Goal: Task Accomplishment & Management: Use online tool/utility

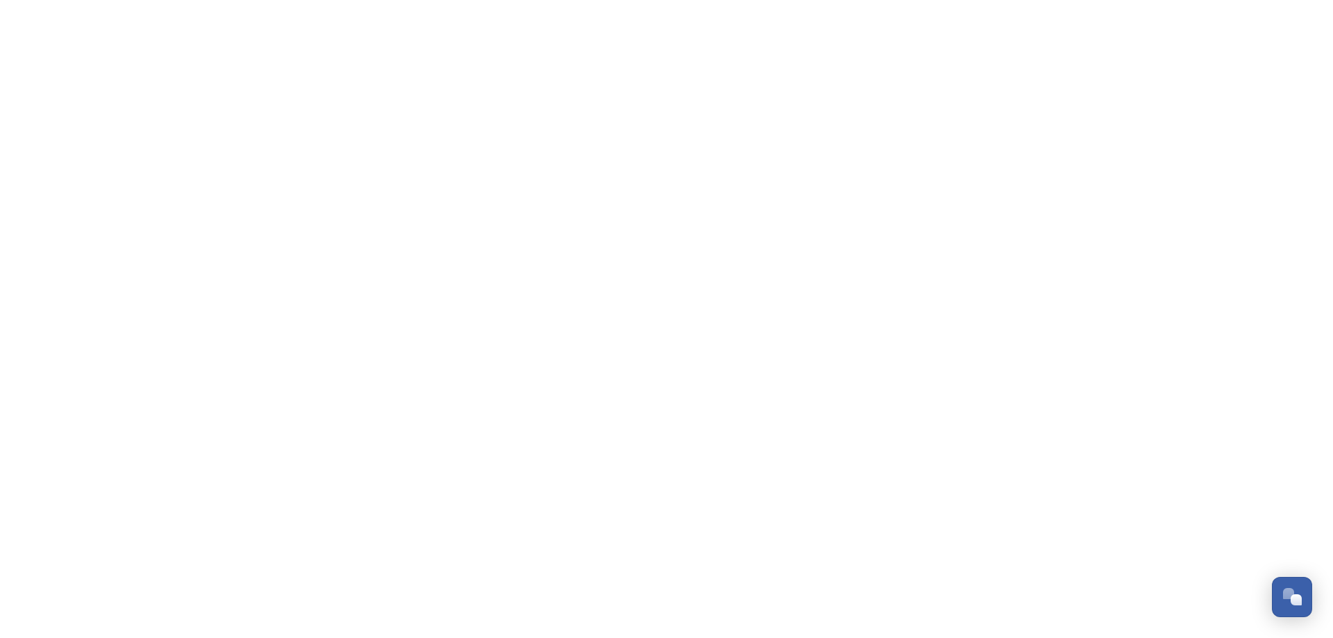
scroll to position [4984, 0]
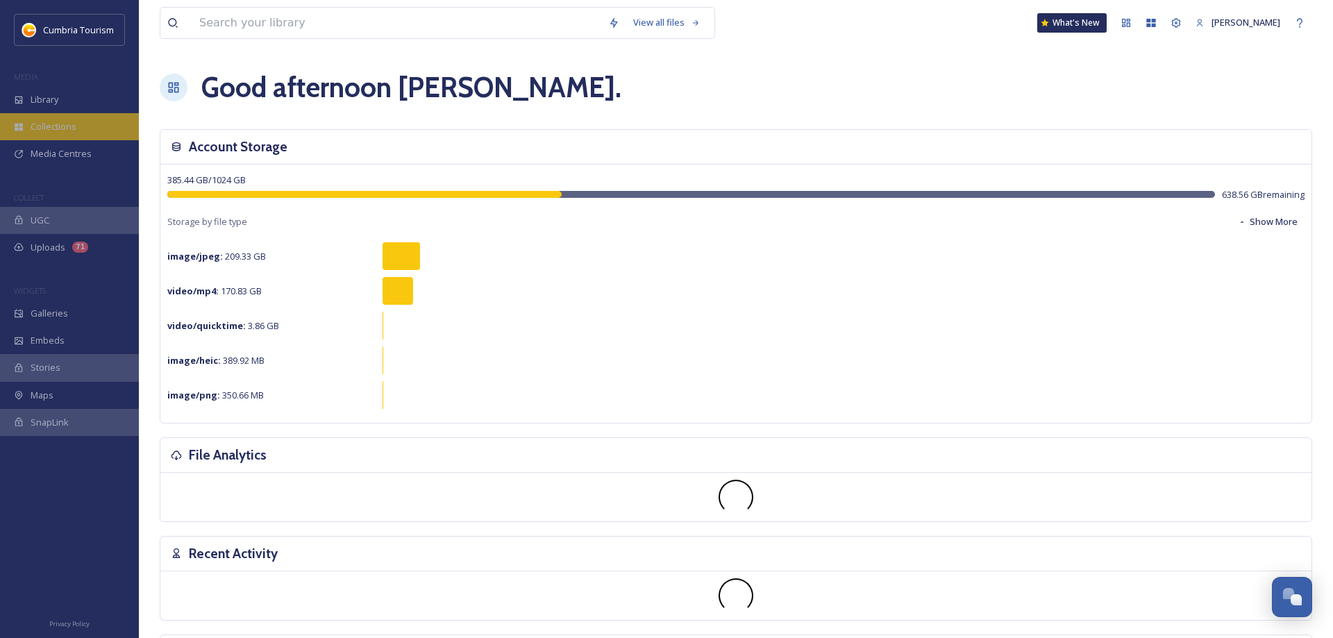
click at [49, 127] on span "Collections" at bounding box center [54, 126] width 46 height 13
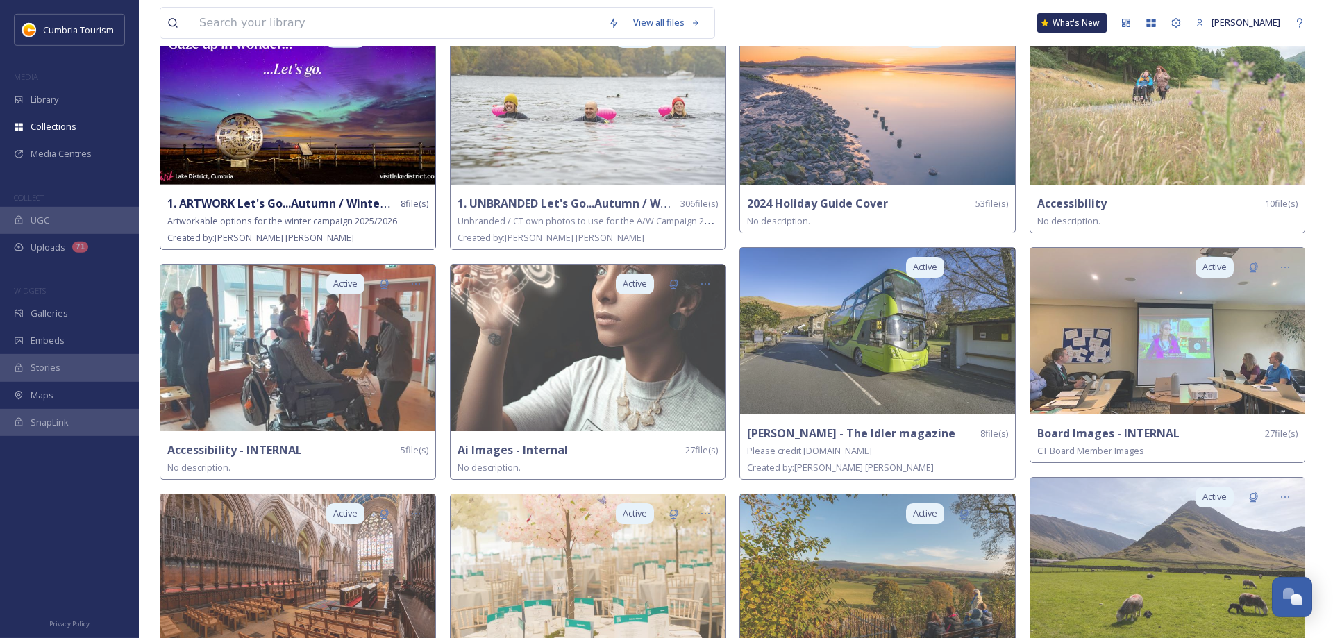
scroll to position [213, 0]
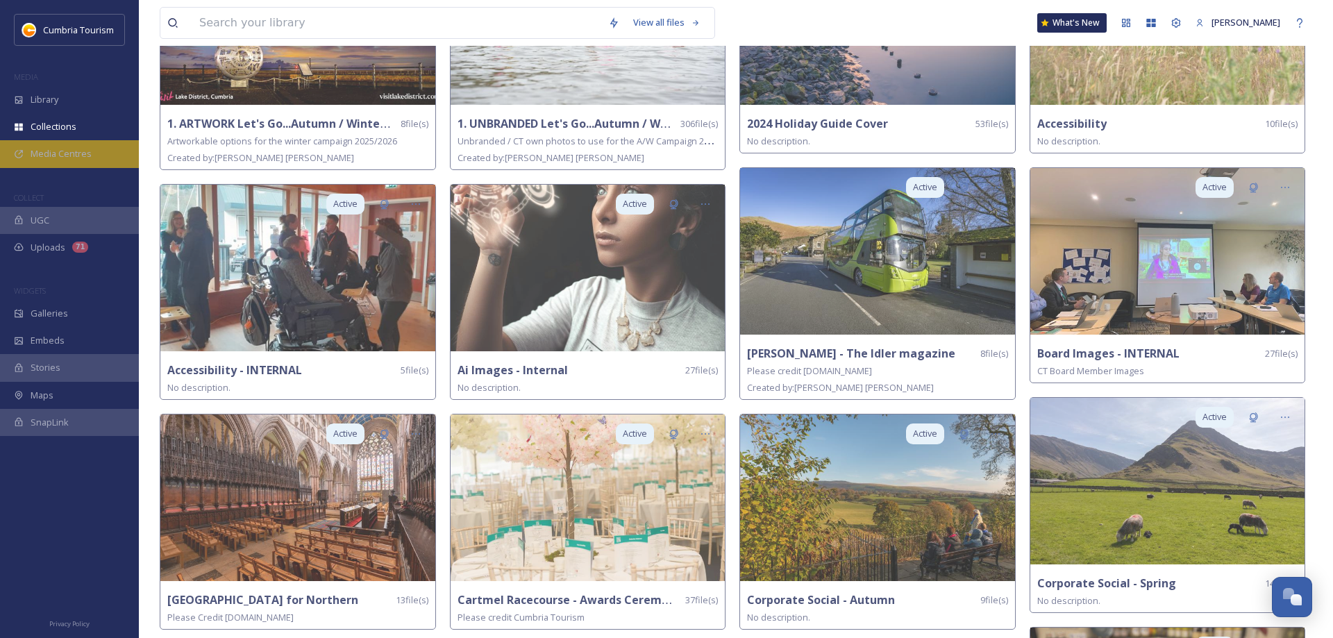
click at [59, 156] on span "Media Centres" at bounding box center [61, 153] width 61 height 13
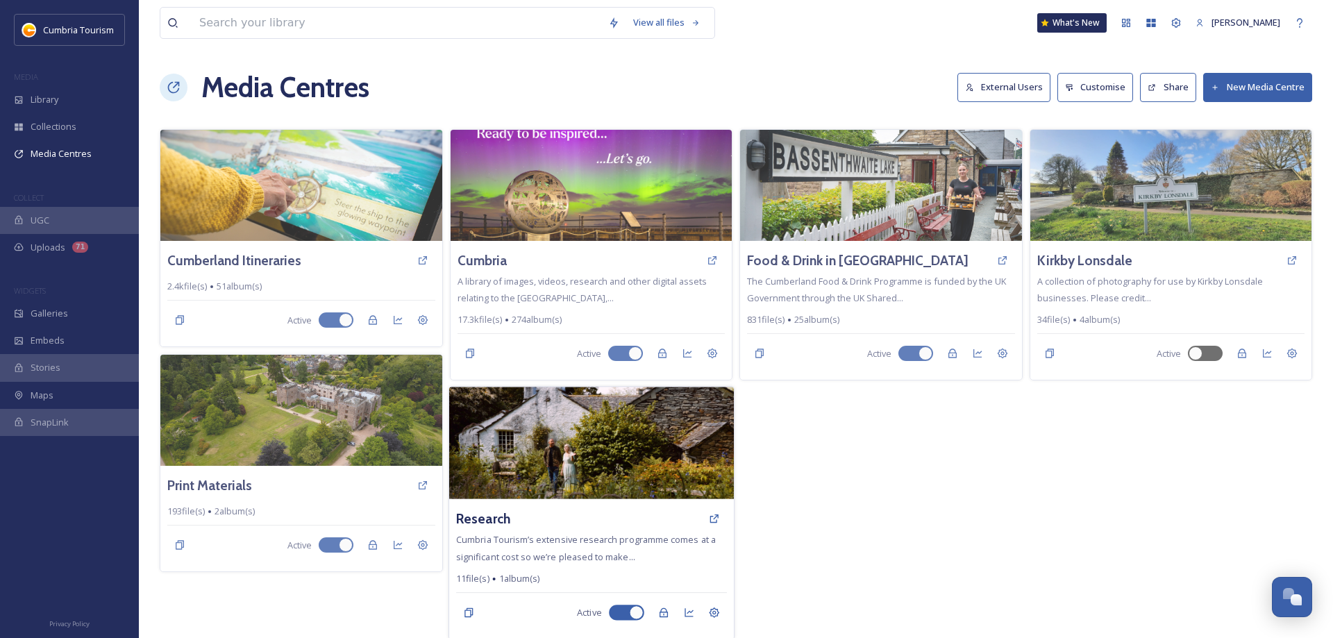
click at [590, 509] on div "Research" at bounding box center [591, 518] width 270 height 25
click at [622, 469] on img at bounding box center [591, 443] width 285 height 113
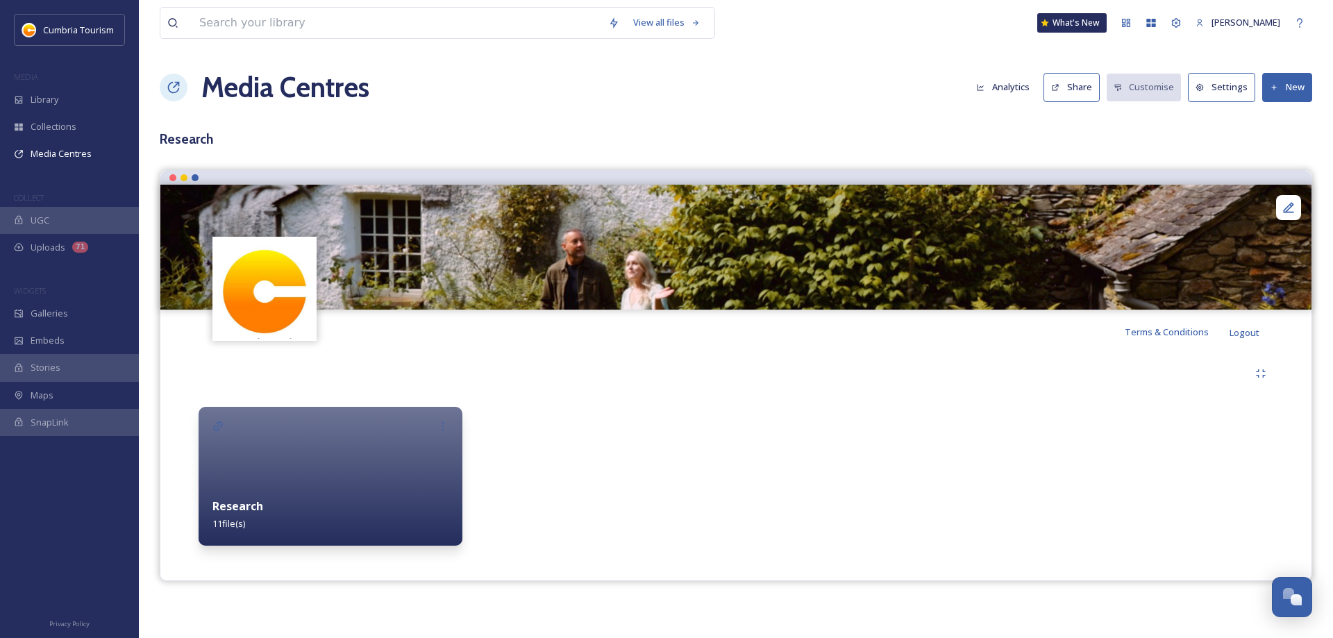
click at [238, 530] on span "11 file(s)" at bounding box center [229, 523] width 33 height 13
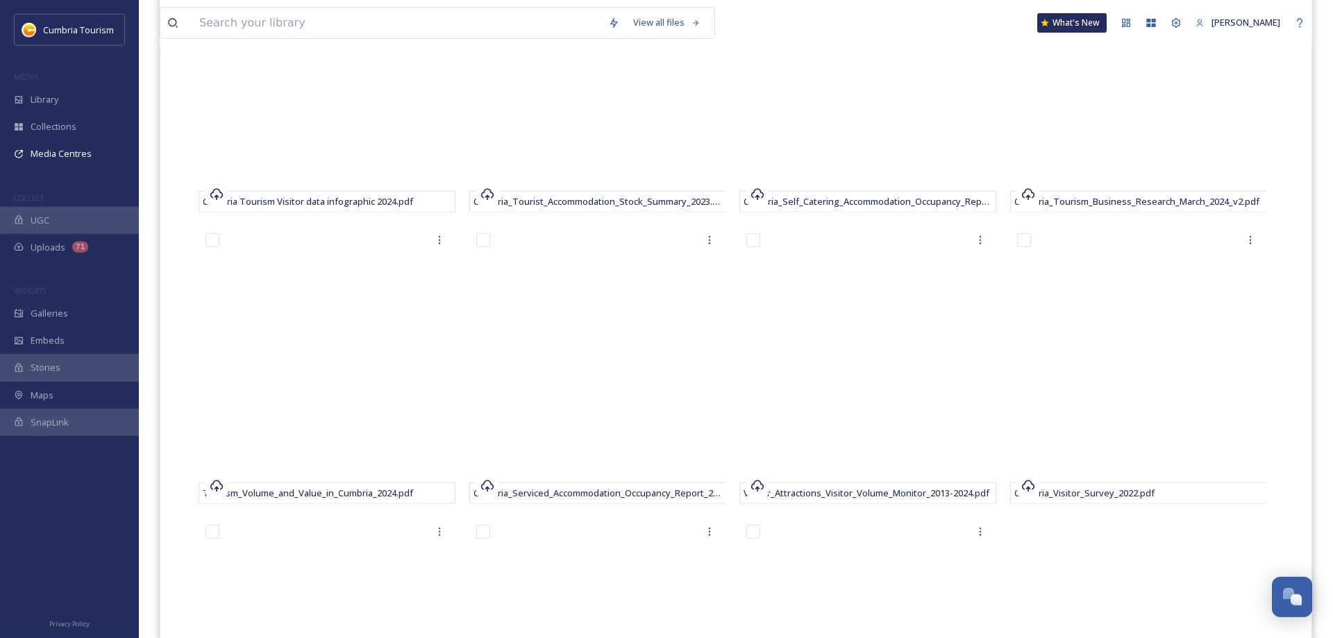
scroll to position [496, 0]
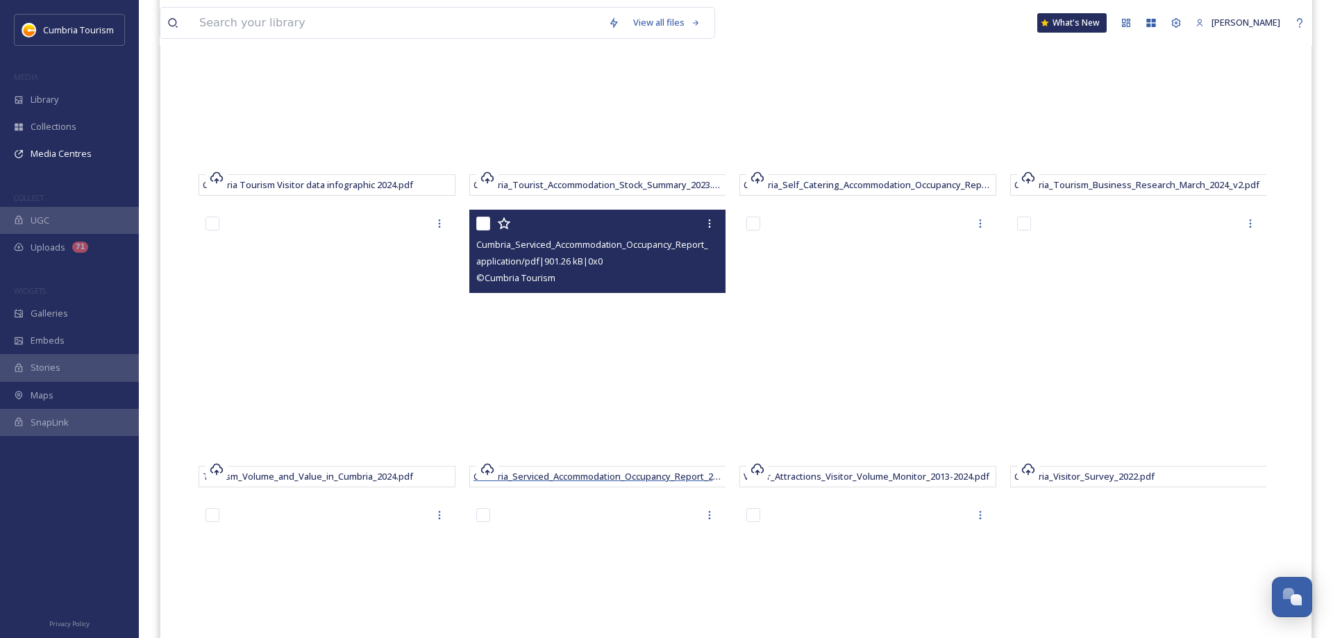
click at [707, 478] on span "Cumbria_Serviced_Accommodation_Occupancy_Report_2024.pdf" at bounding box center [609, 476] width 271 height 13
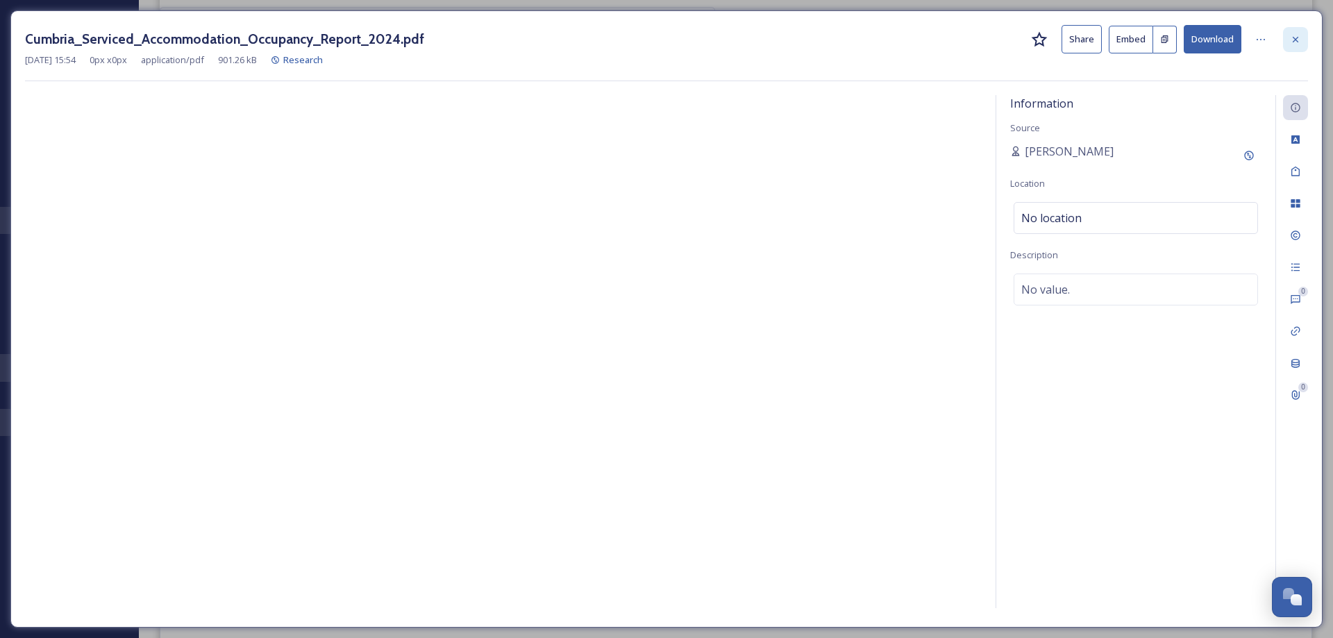
click at [1299, 38] on icon at bounding box center [1295, 39] width 11 height 11
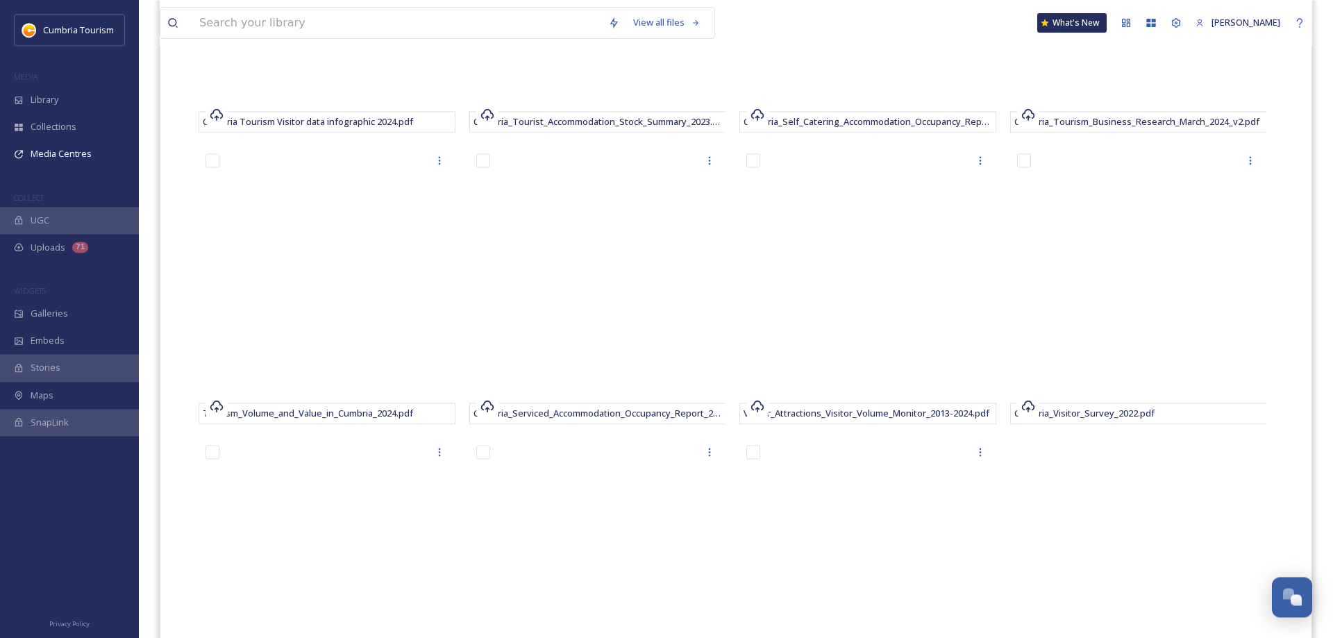
scroll to position [710, 0]
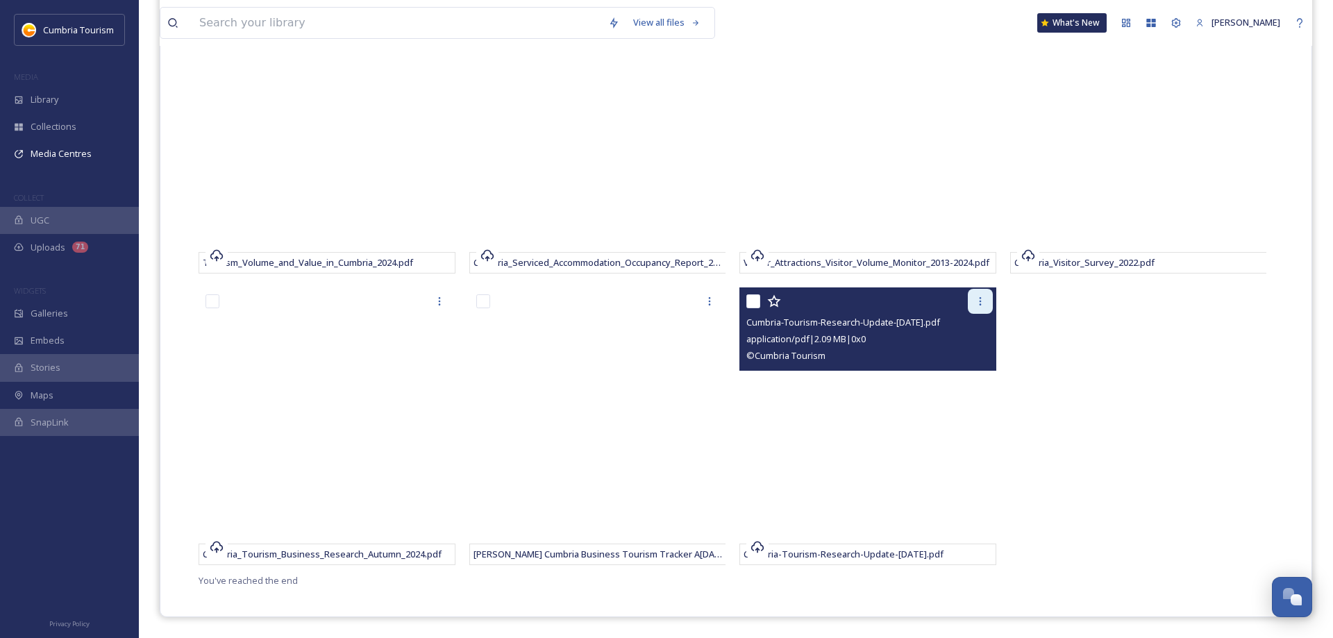
click at [981, 303] on icon at bounding box center [980, 301] width 11 height 11
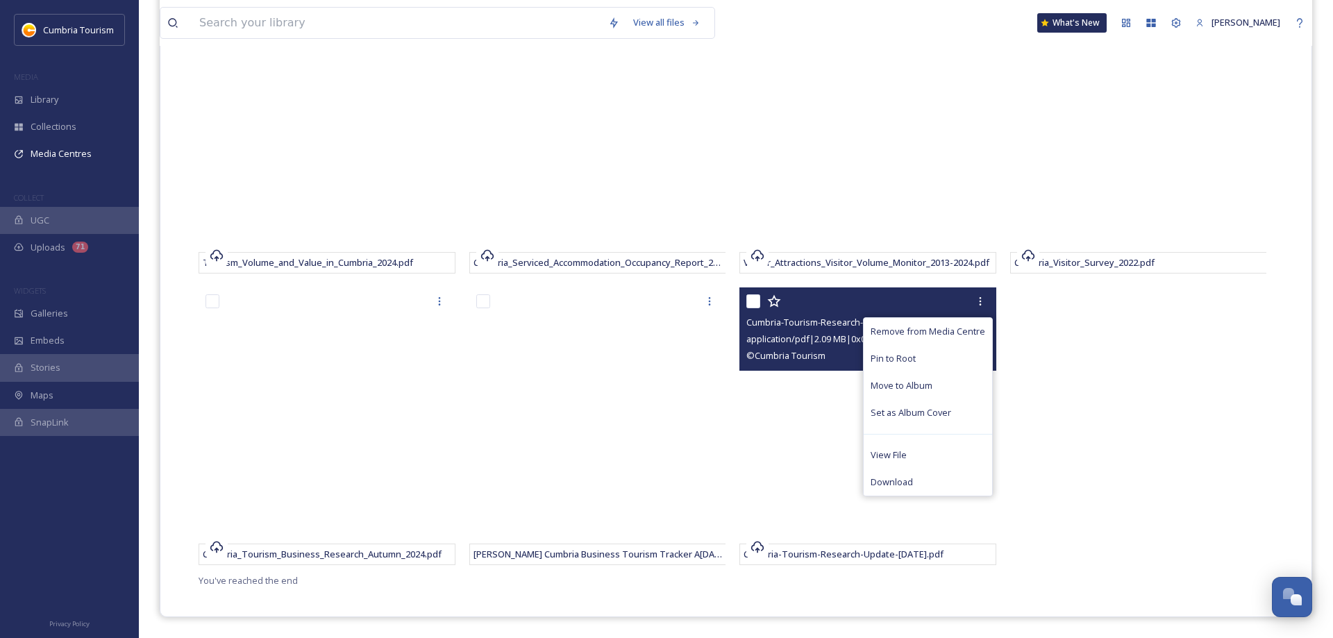
click at [754, 301] on input "checkbox" at bounding box center [754, 301] width 14 height 14
checkbox input "true"
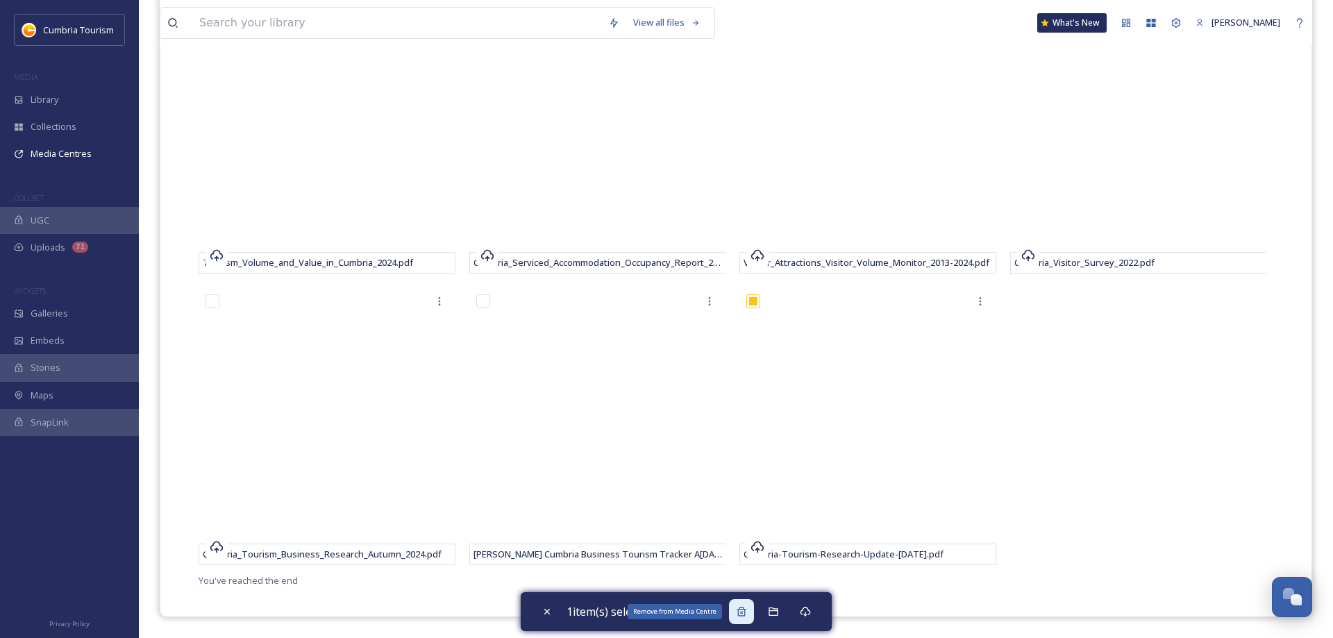
click at [747, 613] on icon at bounding box center [741, 611] width 11 height 11
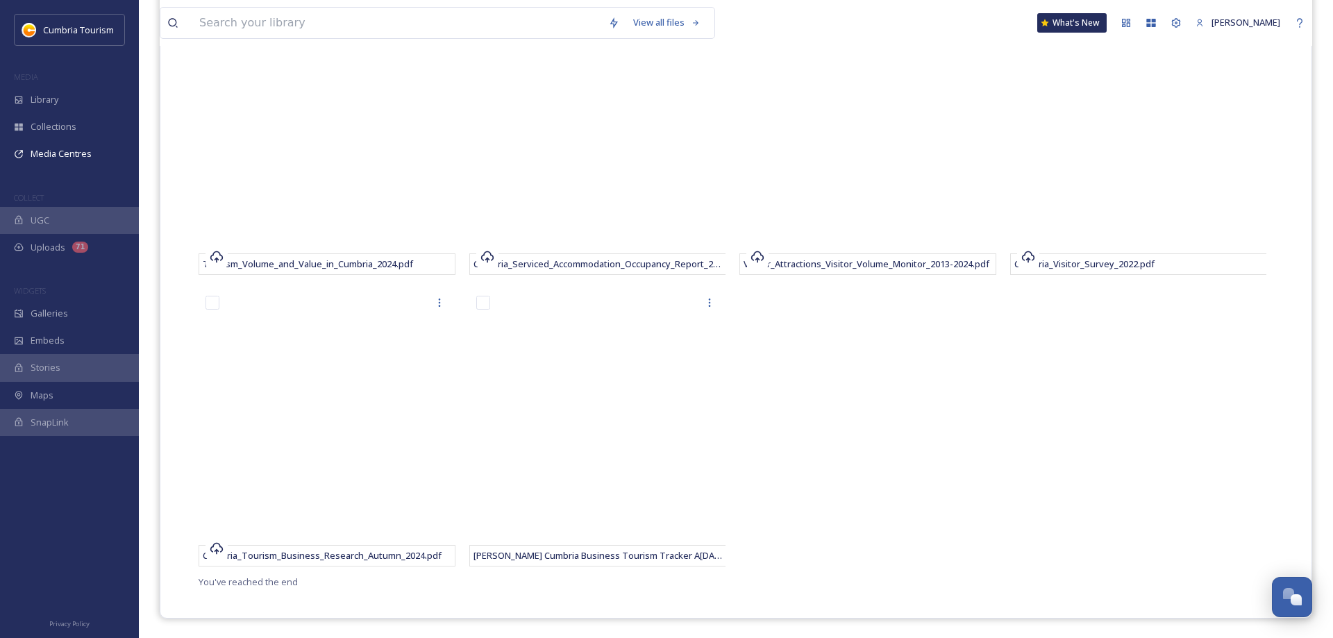
scroll to position [354, 0]
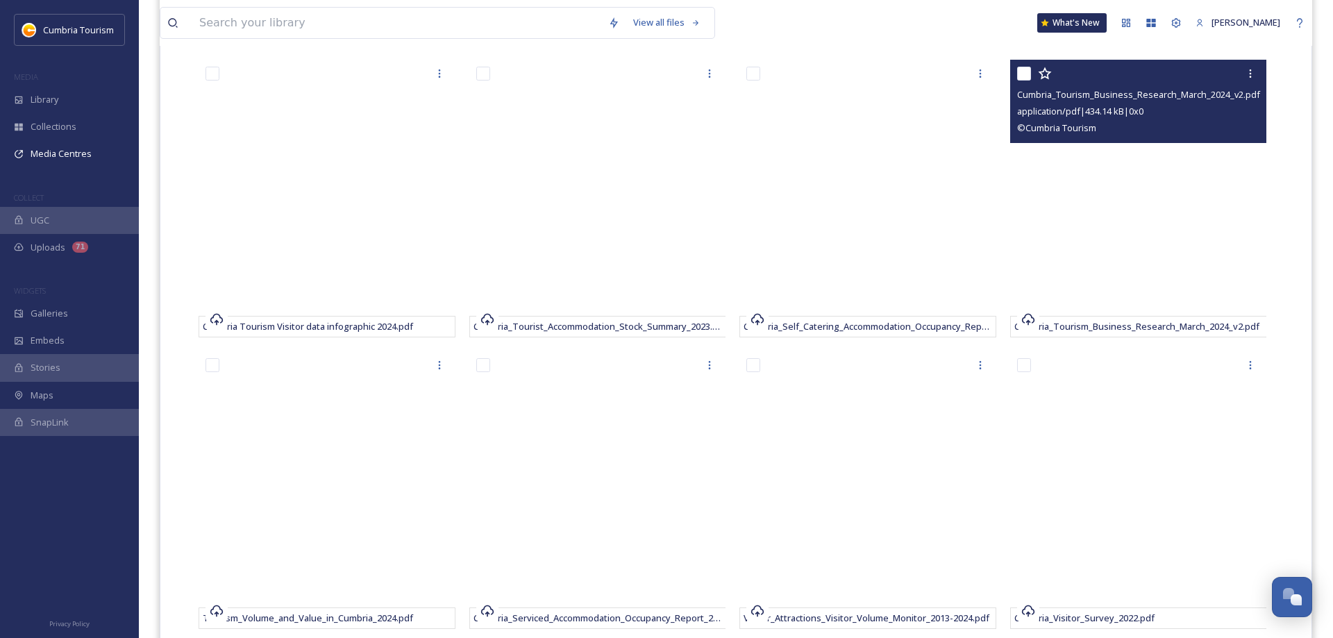
click at [1017, 72] on div "Cumbria_Tourism_Business_Research_March_2024_v2.pdf application/pdf | 434.14 kB…" at bounding box center [1138, 101] width 257 height 83
click at [1022, 74] on input "checkbox" at bounding box center [1024, 74] width 14 height 14
checkbox input "true"
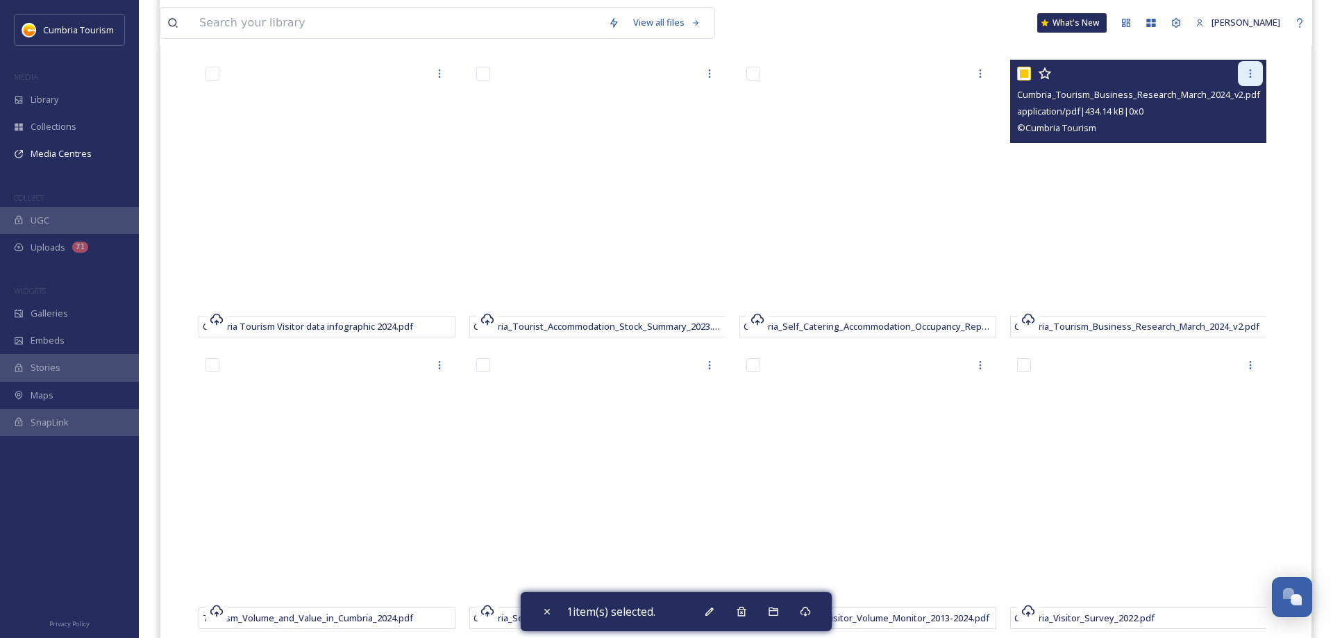
click at [1258, 73] on div at bounding box center [1250, 73] width 25 height 25
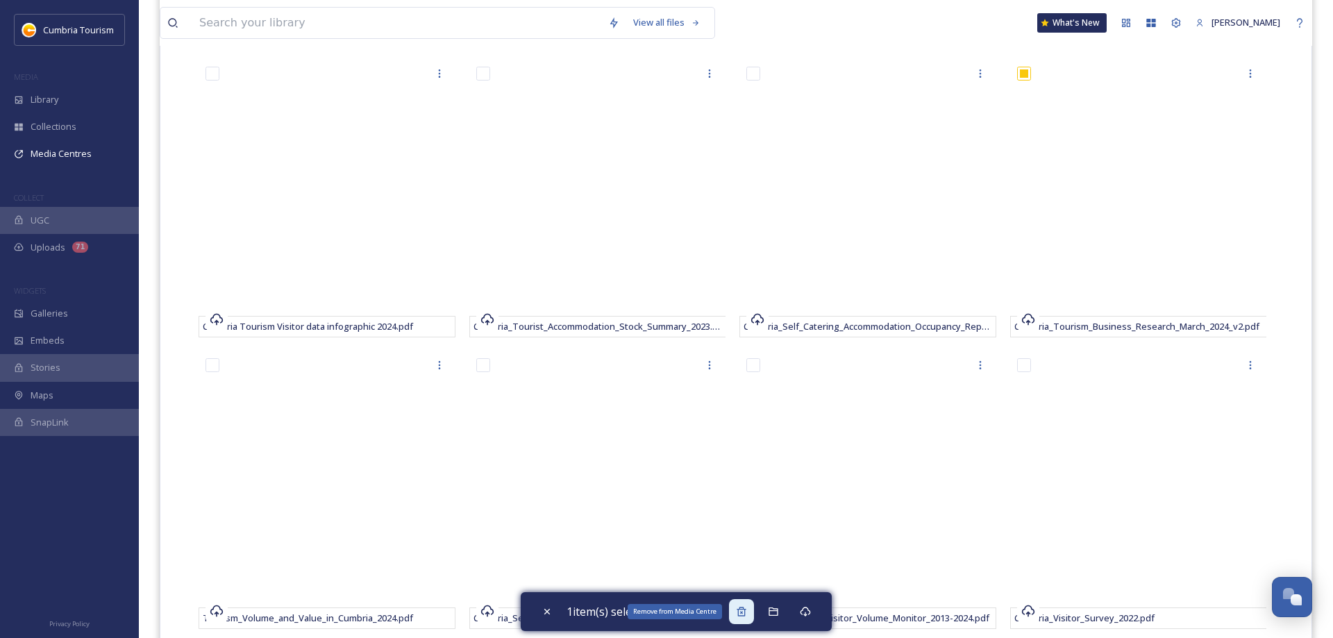
click at [739, 615] on div "Remove from Media Centre" at bounding box center [741, 611] width 25 height 25
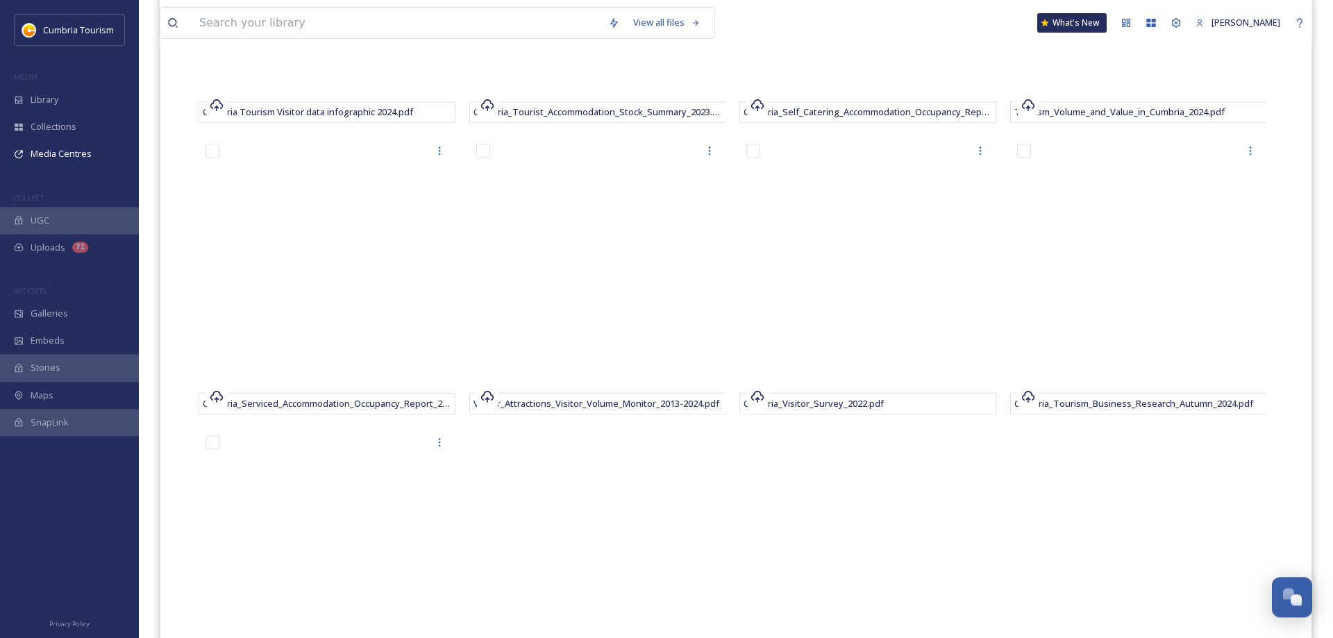
scroll to position [567, 0]
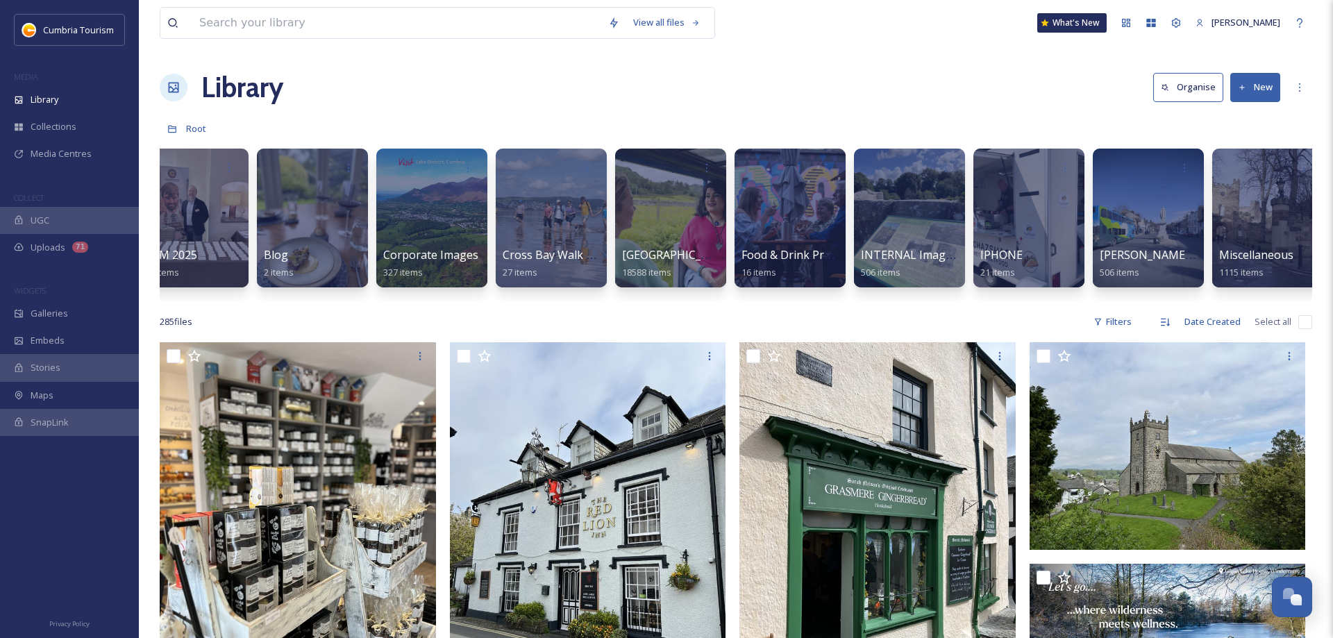
scroll to position [0, 296]
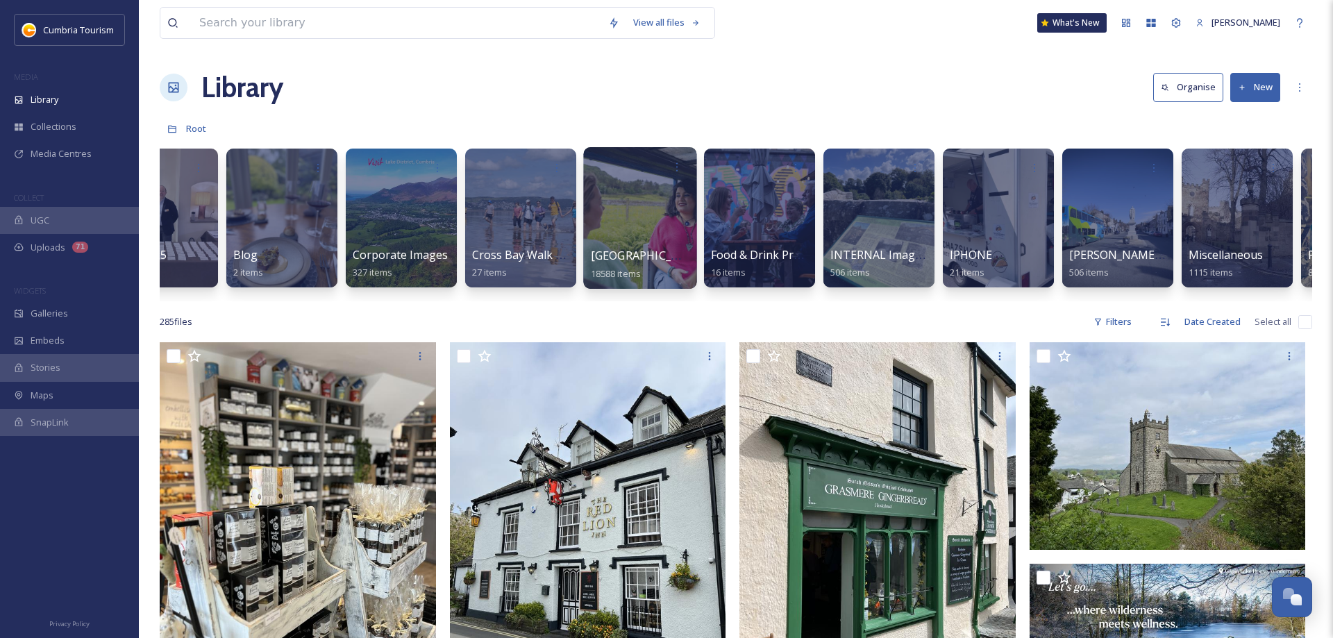
click at [627, 192] on div at bounding box center [639, 218] width 113 height 142
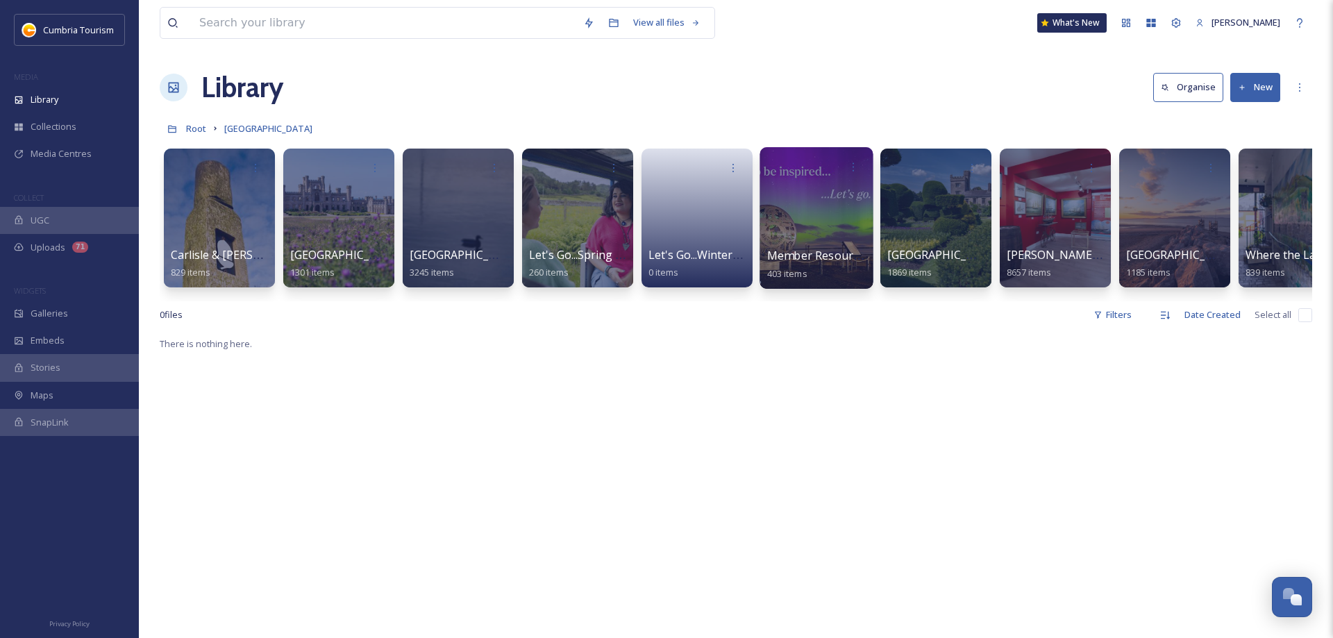
click at [808, 226] on div at bounding box center [816, 218] width 113 height 142
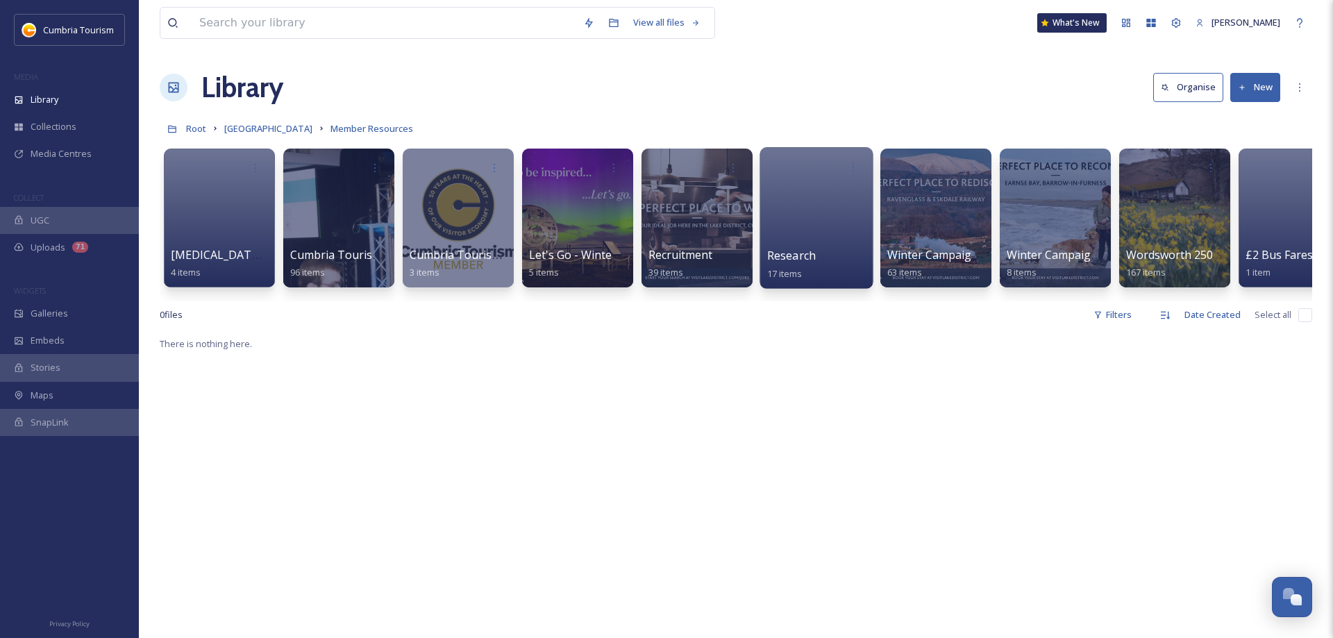
click at [797, 242] on div at bounding box center [816, 218] width 113 height 142
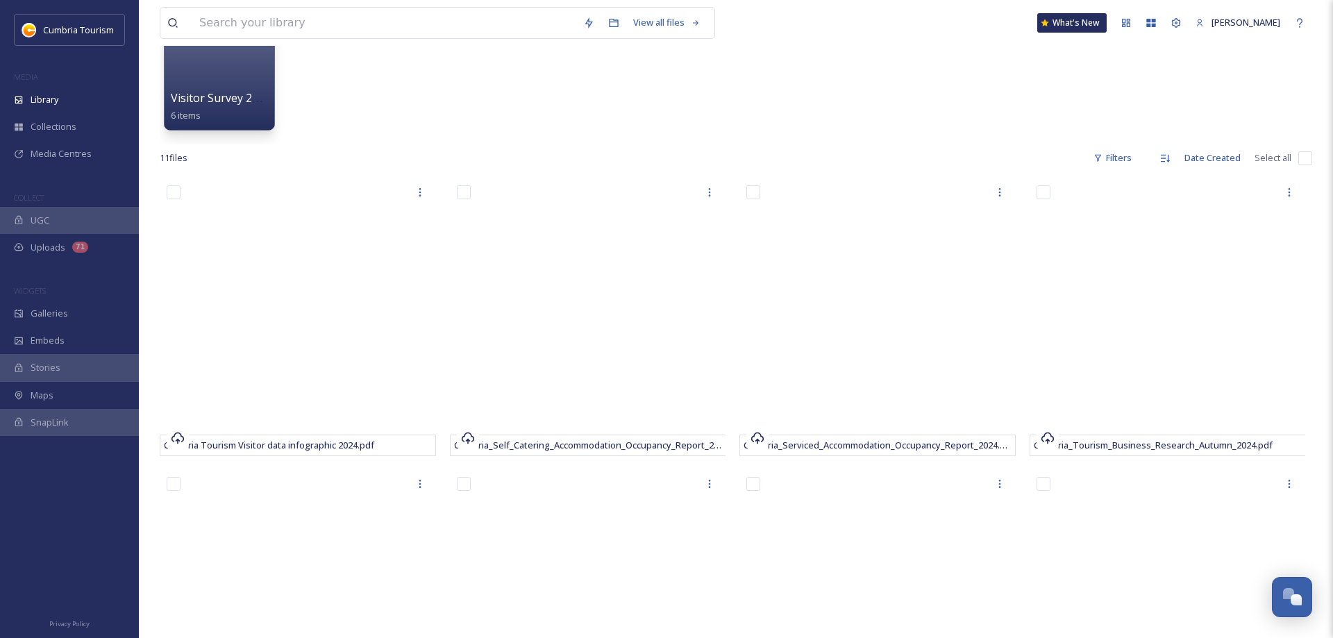
scroll to position [354, 0]
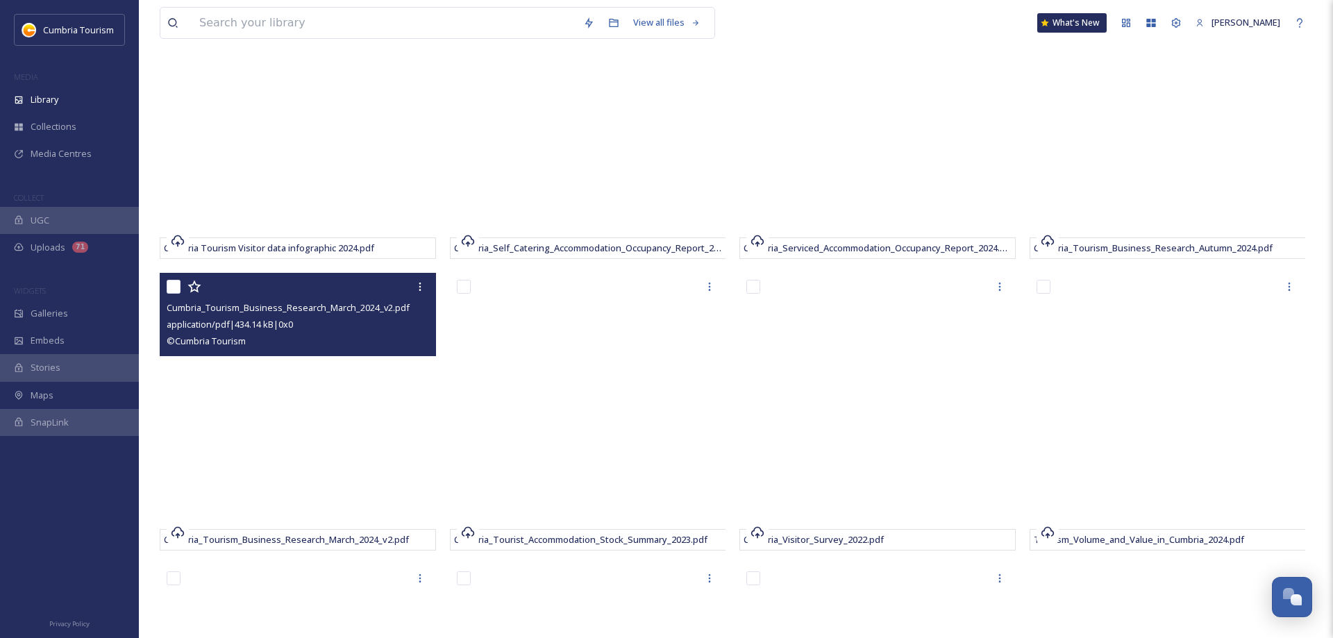
click at [172, 287] on input "checkbox" at bounding box center [174, 287] width 14 height 14
checkbox input "true"
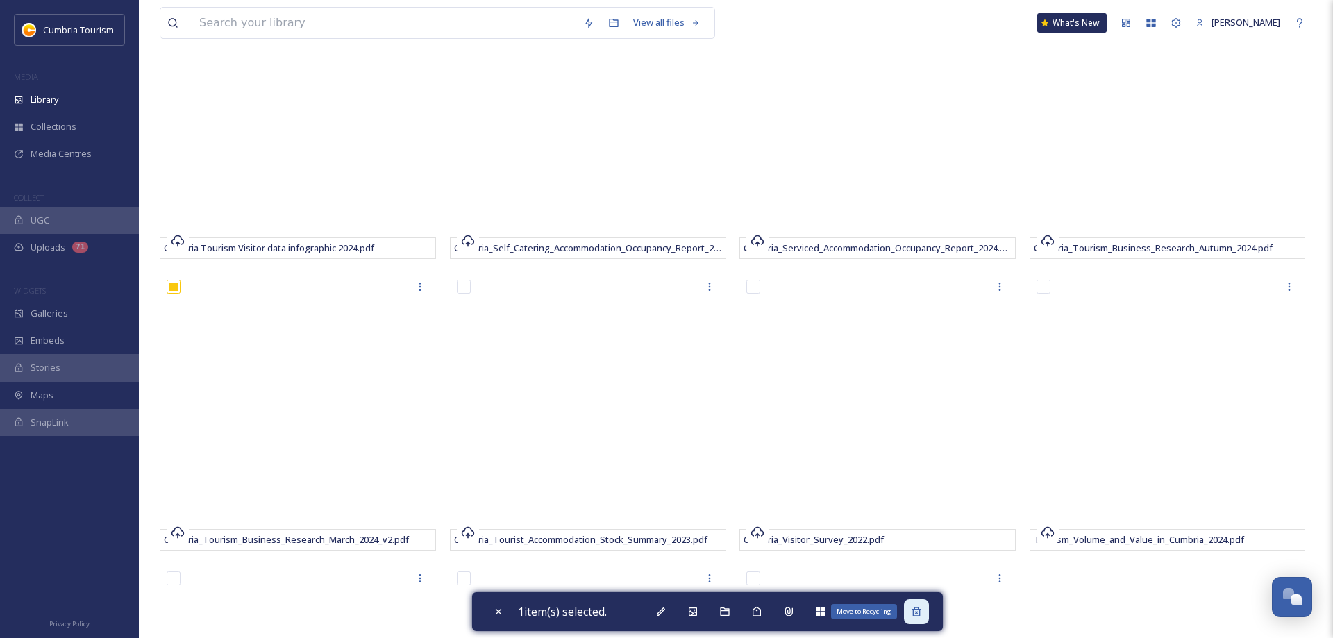
click at [913, 615] on div "Move to Recycling" at bounding box center [916, 611] width 25 height 25
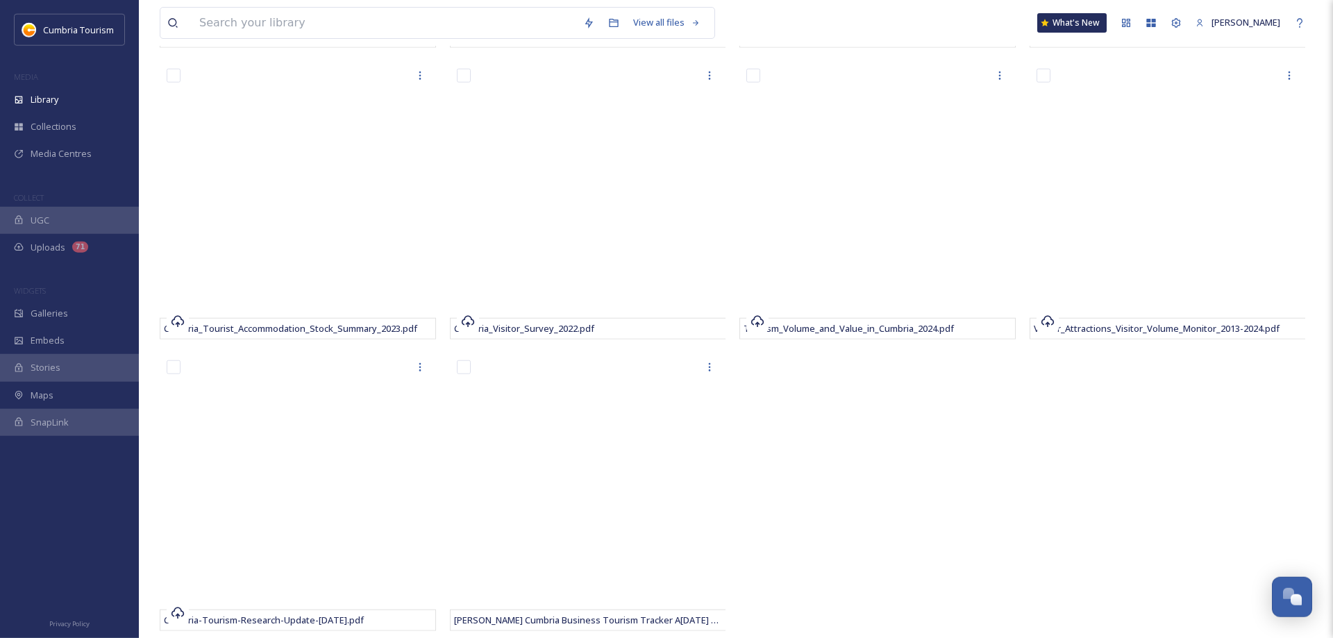
scroll to position [567, 0]
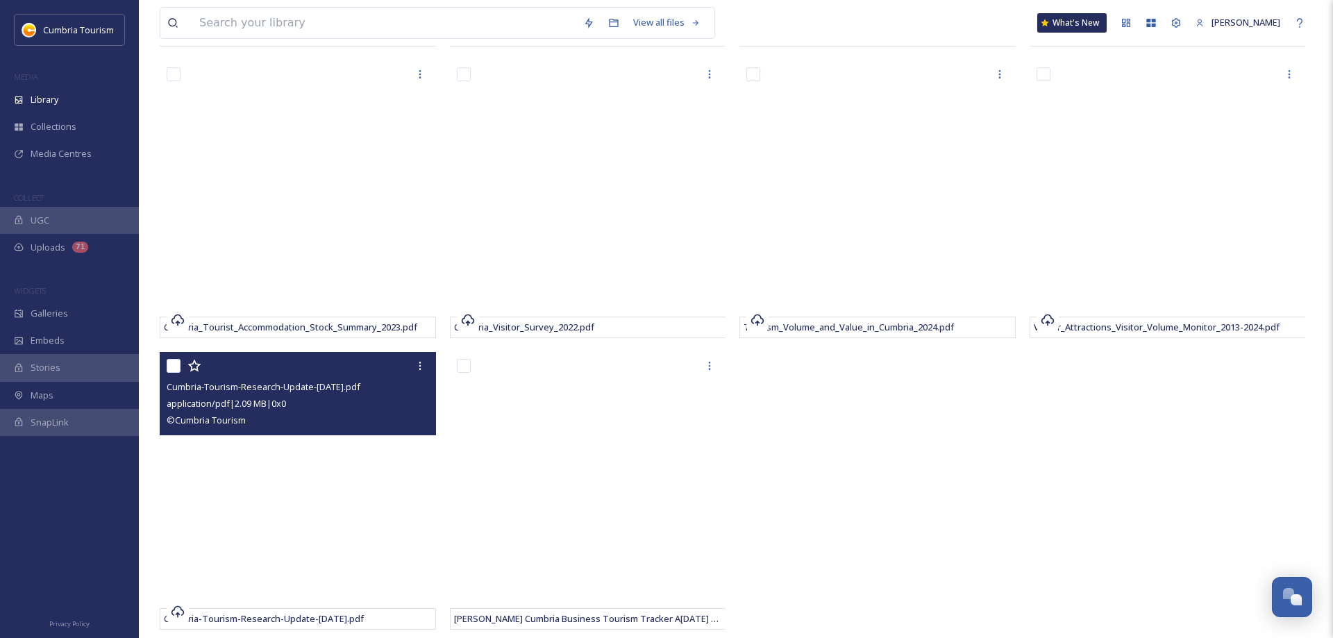
click at [172, 366] on input "checkbox" at bounding box center [174, 366] width 14 height 14
checkbox input "true"
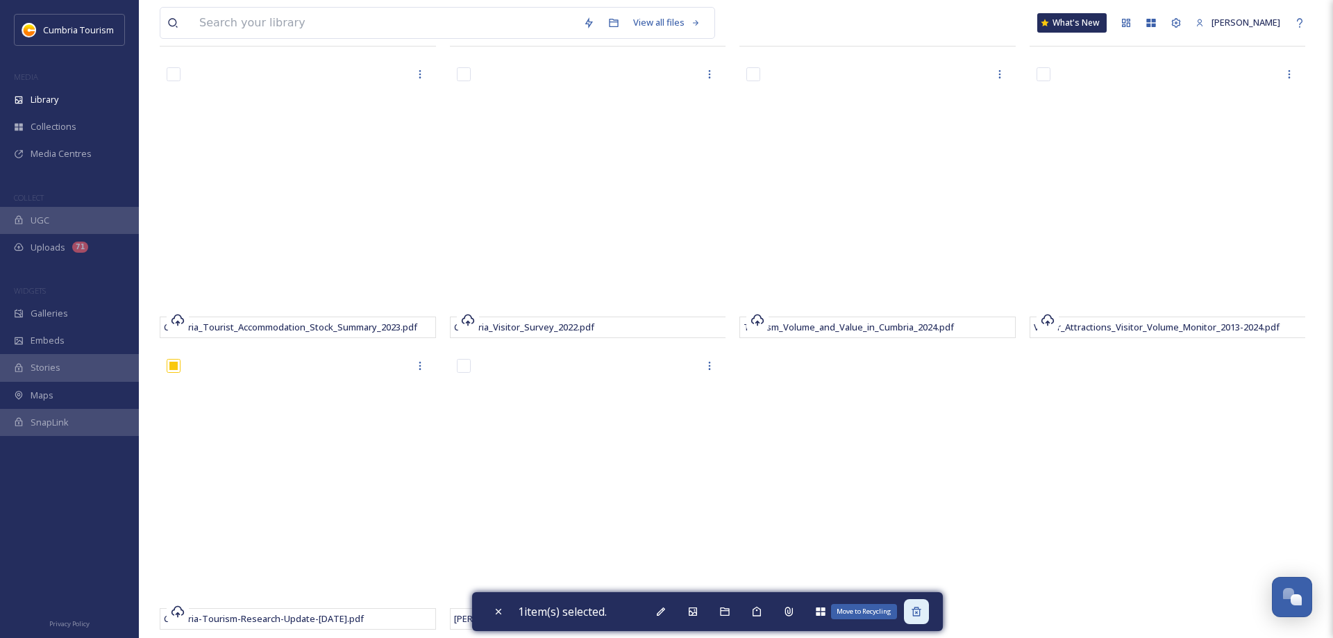
click at [922, 612] on icon at bounding box center [916, 611] width 11 height 11
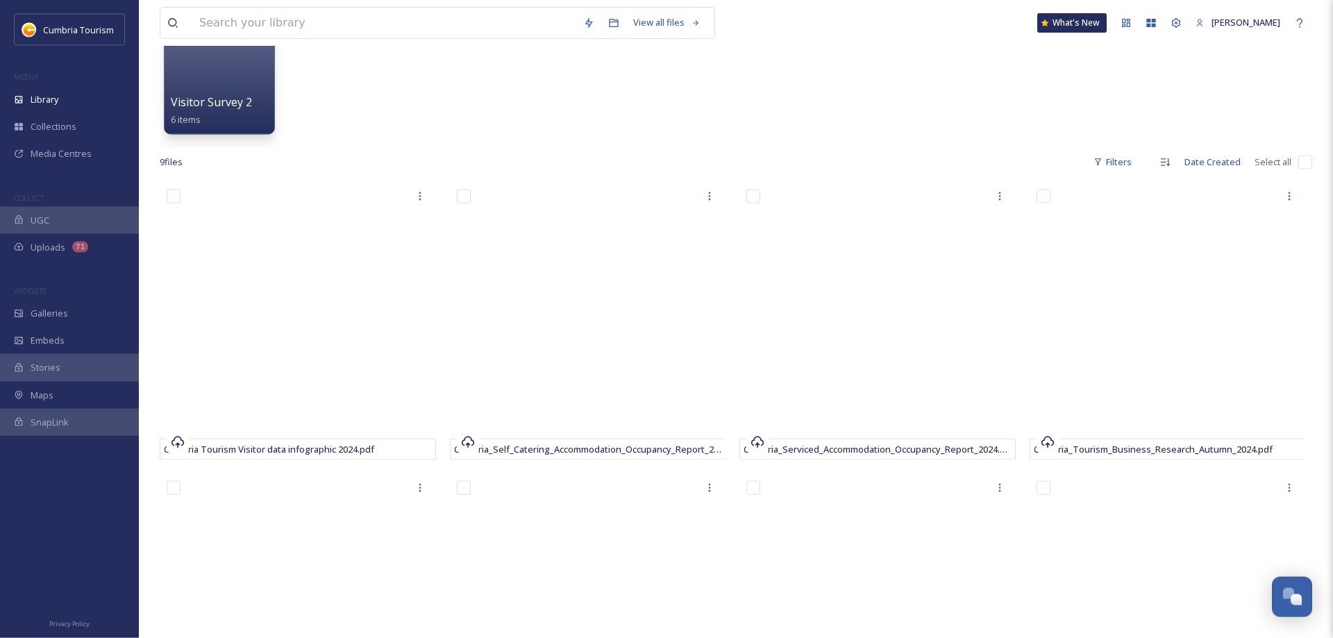
scroll to position [0, 0]
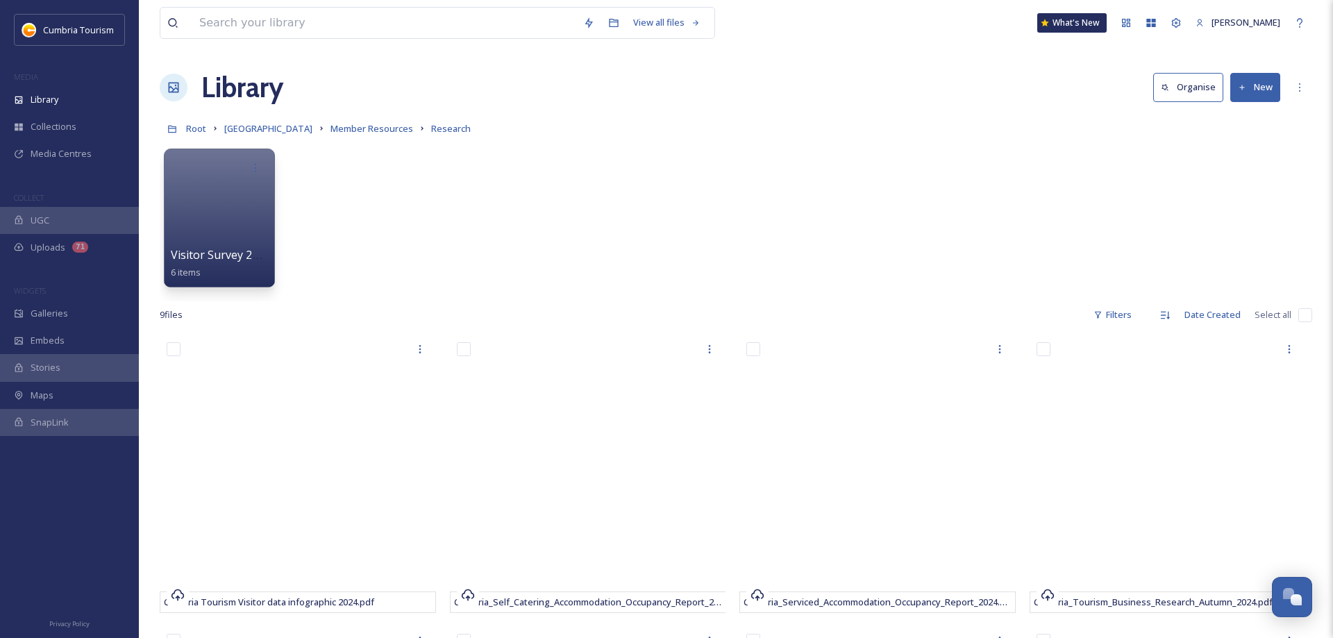
click at [1262, 82] on button "New" at bounding box center [1256, 87] width 50 height 28
click at [1263, 117] on span "File Upload" at bounding box center [1249, 119] width 46 height 13
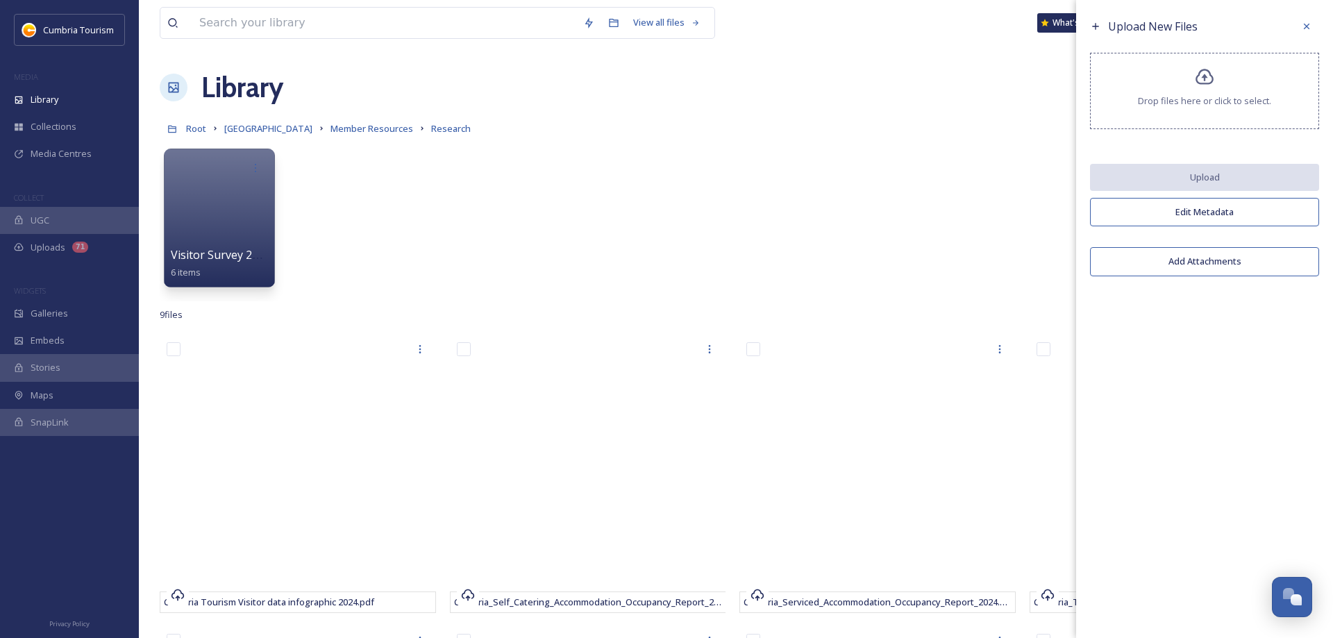
click at [1217, 115] on div "Drop files here or click to select." at bounding box center [1204, 91] width 229 height 76
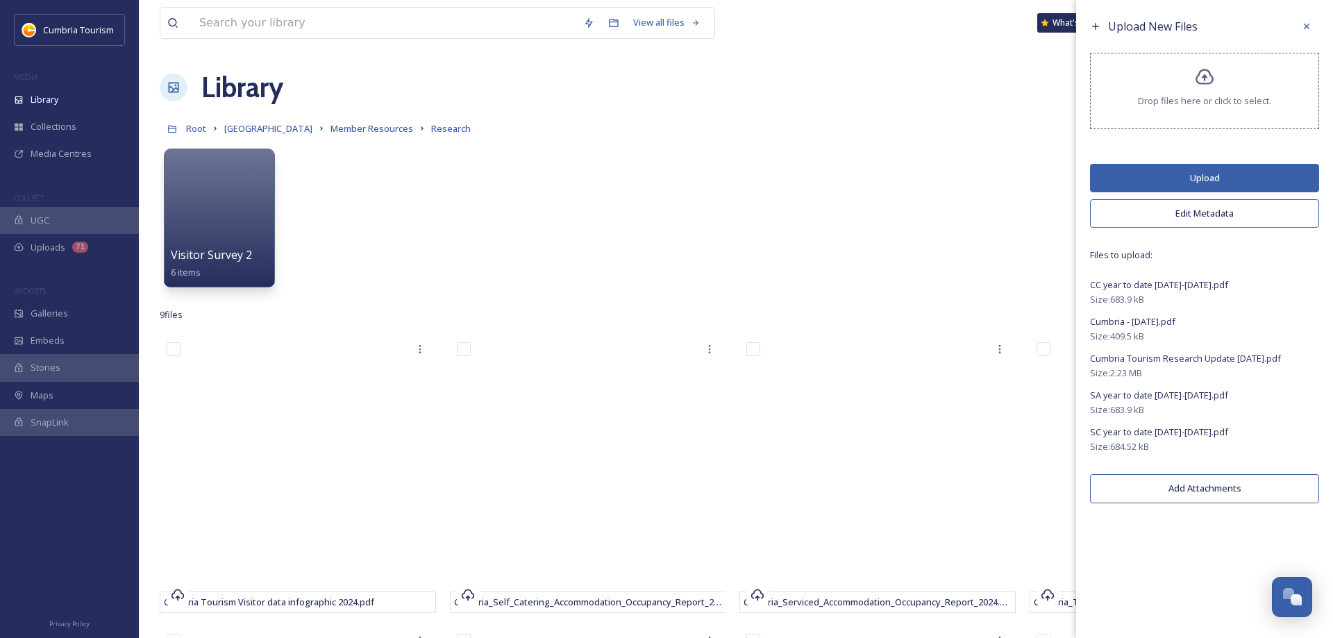
click at [1228, 185] on button "Upload" at bounding box center [1204, 178] width 229 height 28
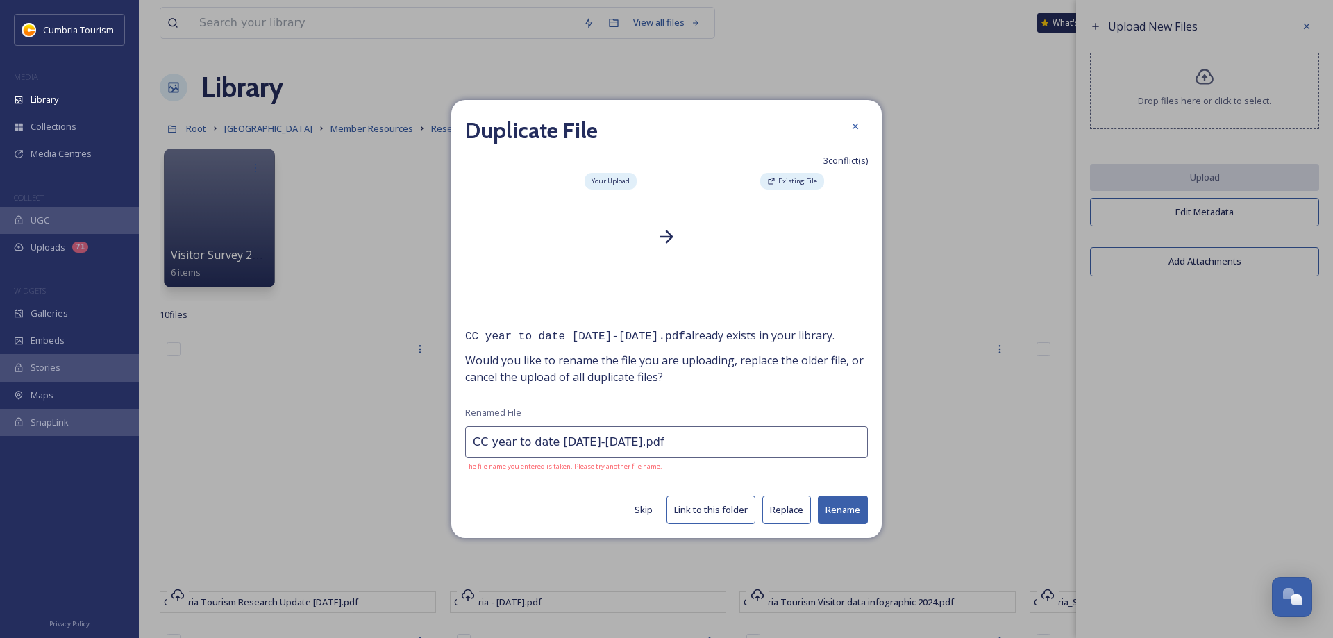
click at [793, 510] on button "Replace" at bounding box center [787, 510] width 49 height 28
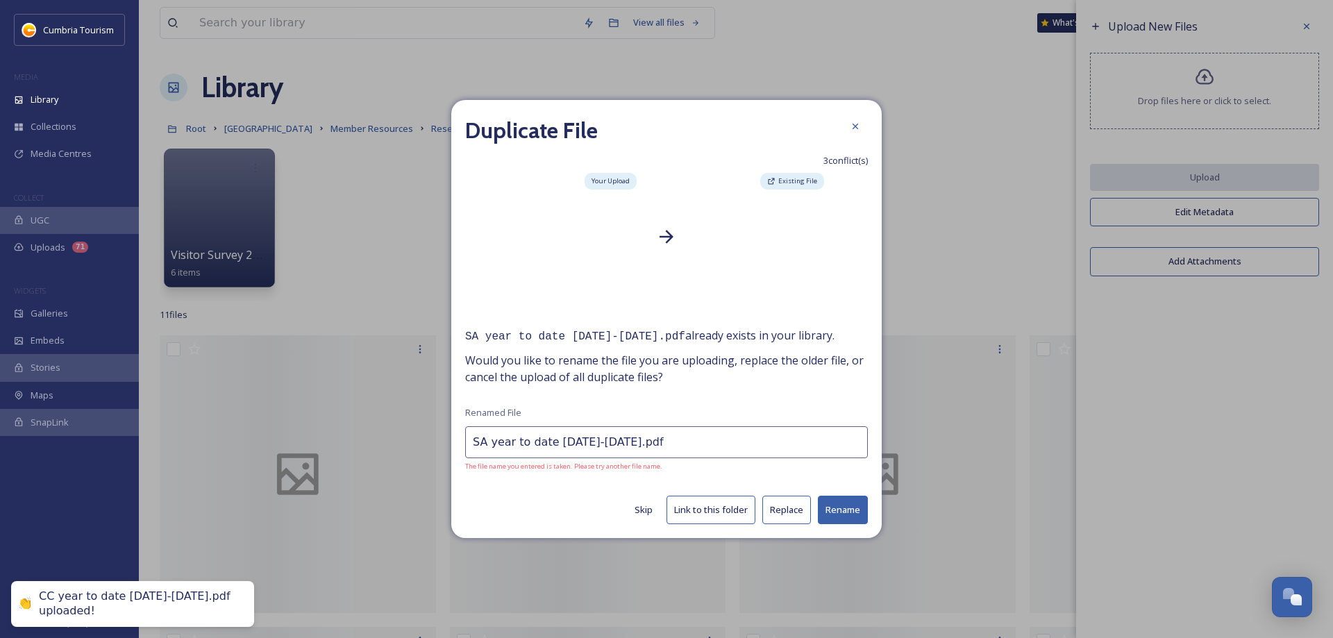
click at [781, 511] on button "Replace" at bounding box center [787, 510] width 49 height 28
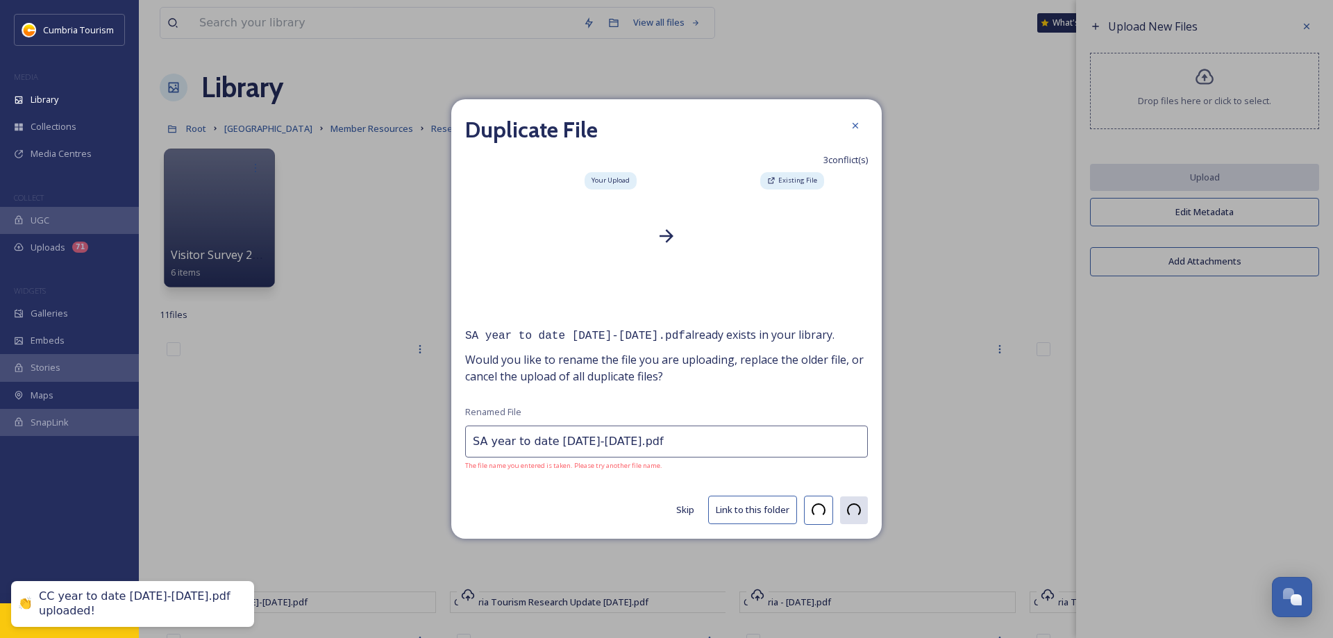
type input "SC year to date [DATE]-[DATE].pdf"
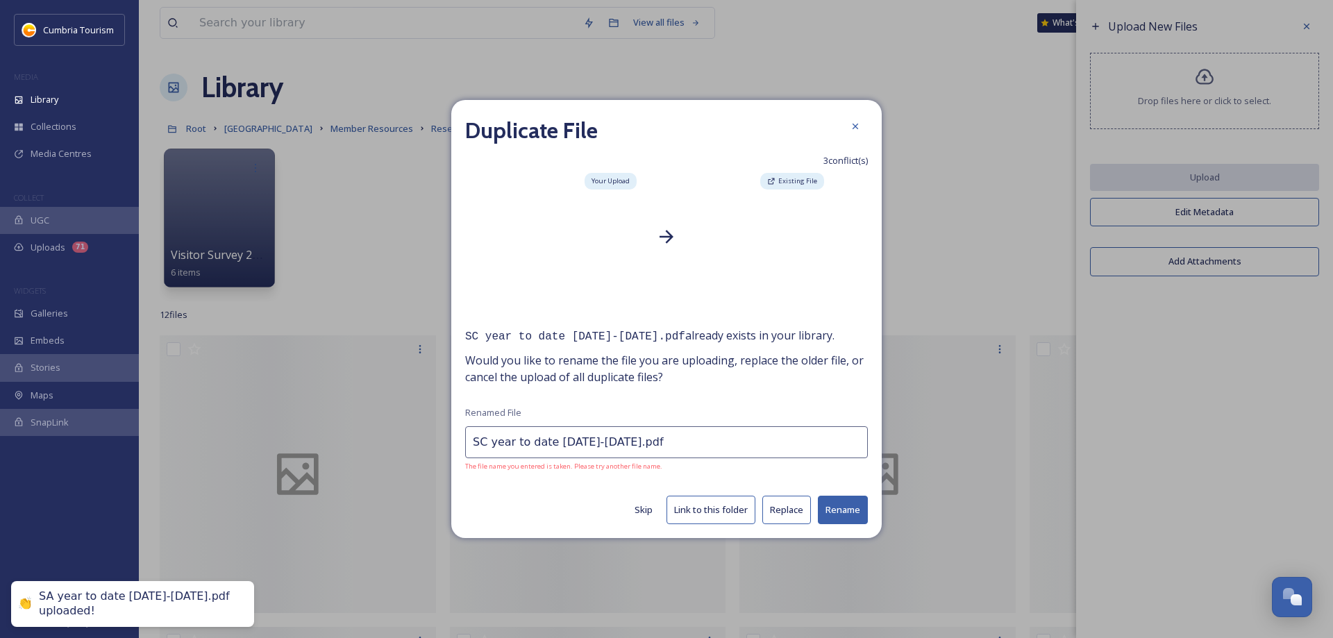
click at [776, 516] on button "Replace" at bounding box center [787, 510] width 49 height 28
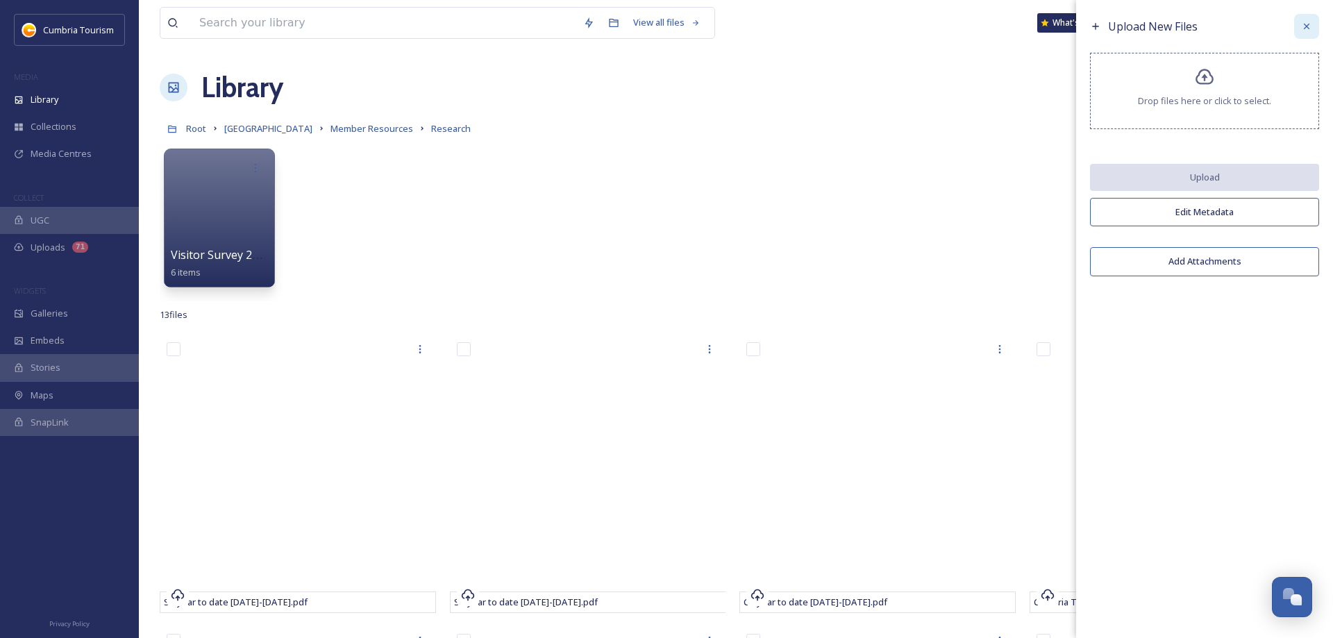
click at [1313, 27] on div at bounding box center [1306, 26] width 25 height 25
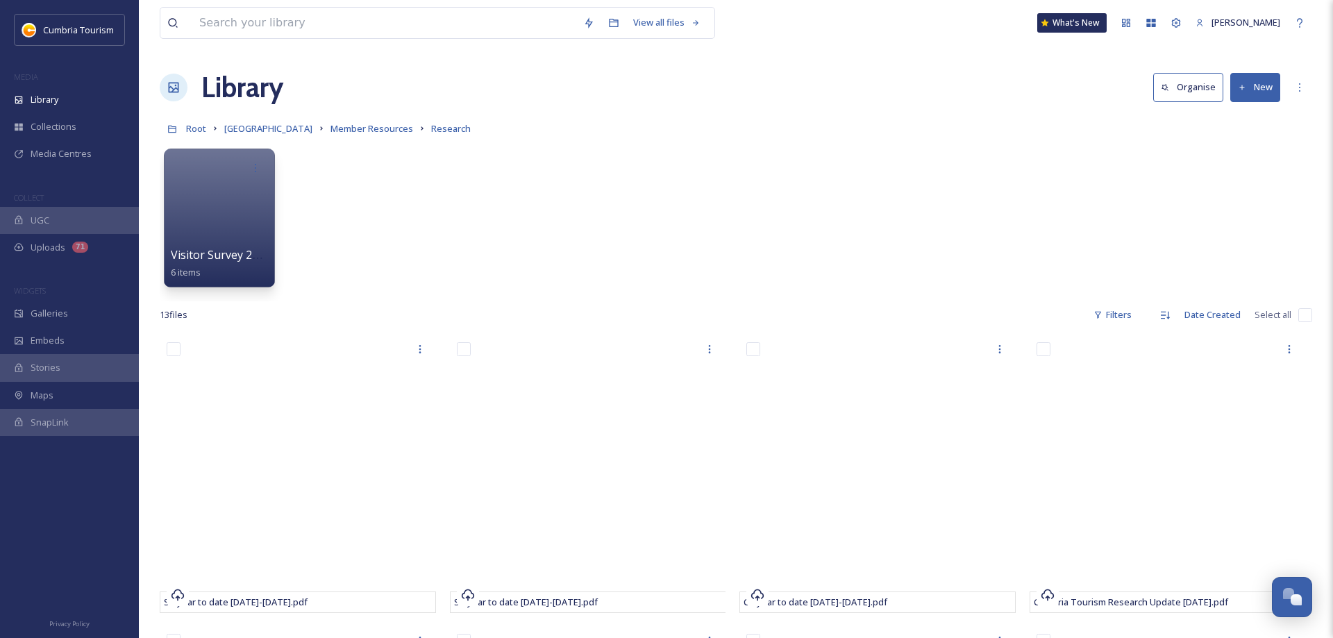
drag, startPoint x: 1279, startPoint y: 318, endPoint x: 1294, endPoint y: 317, distance: 15.3
click at [1280, 317] on span "Select all" at bounding box center [1273, 314] width 37 height 13
click at [1303, 317] on input "checkbox" at bounding box center [1306, 315] width 14 height 14
checkbox input "true"
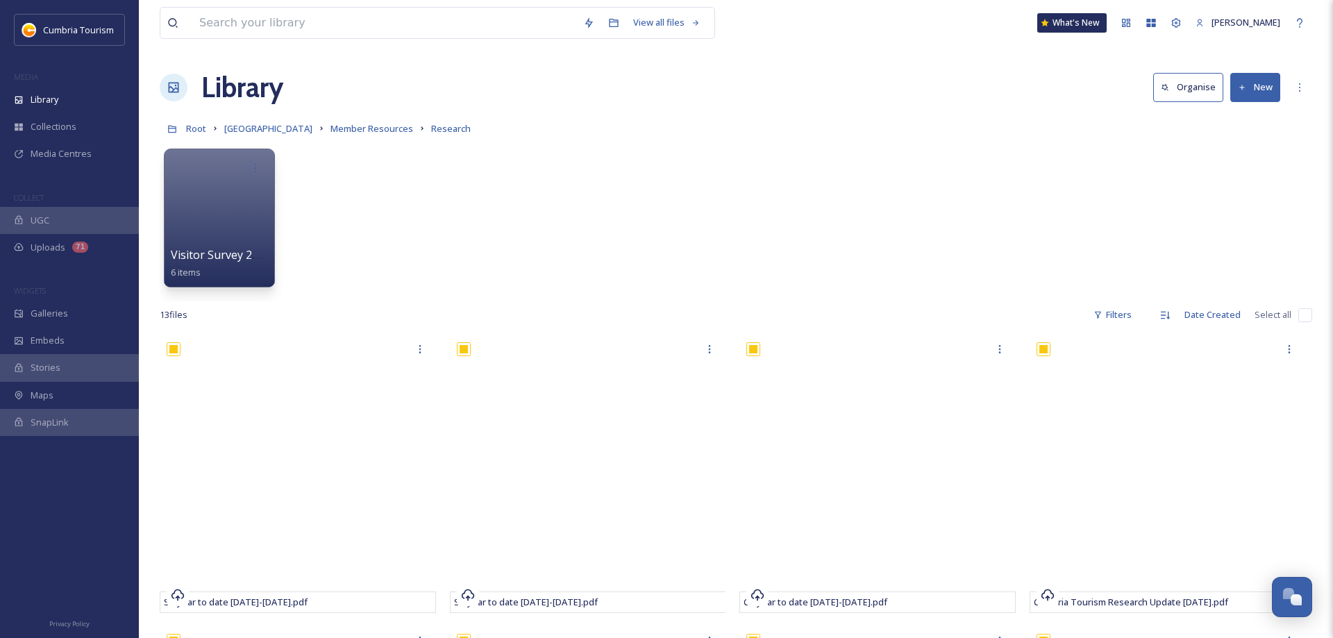
checkbox input "true"
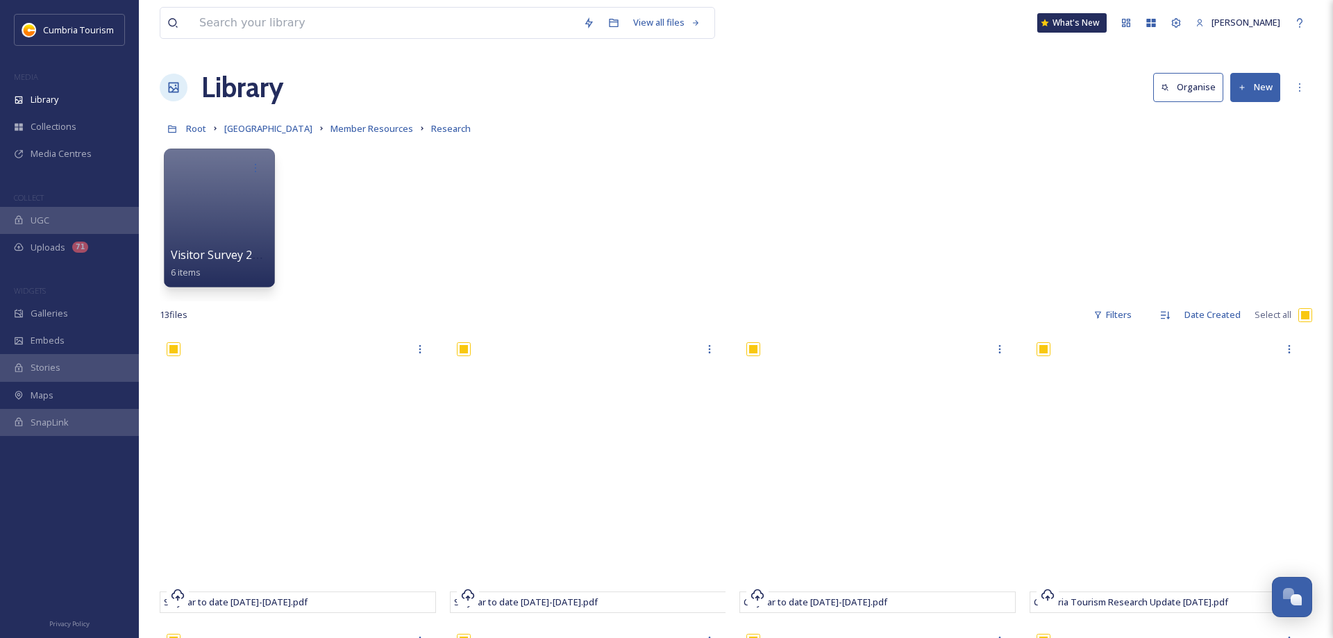
checkbox input "true"
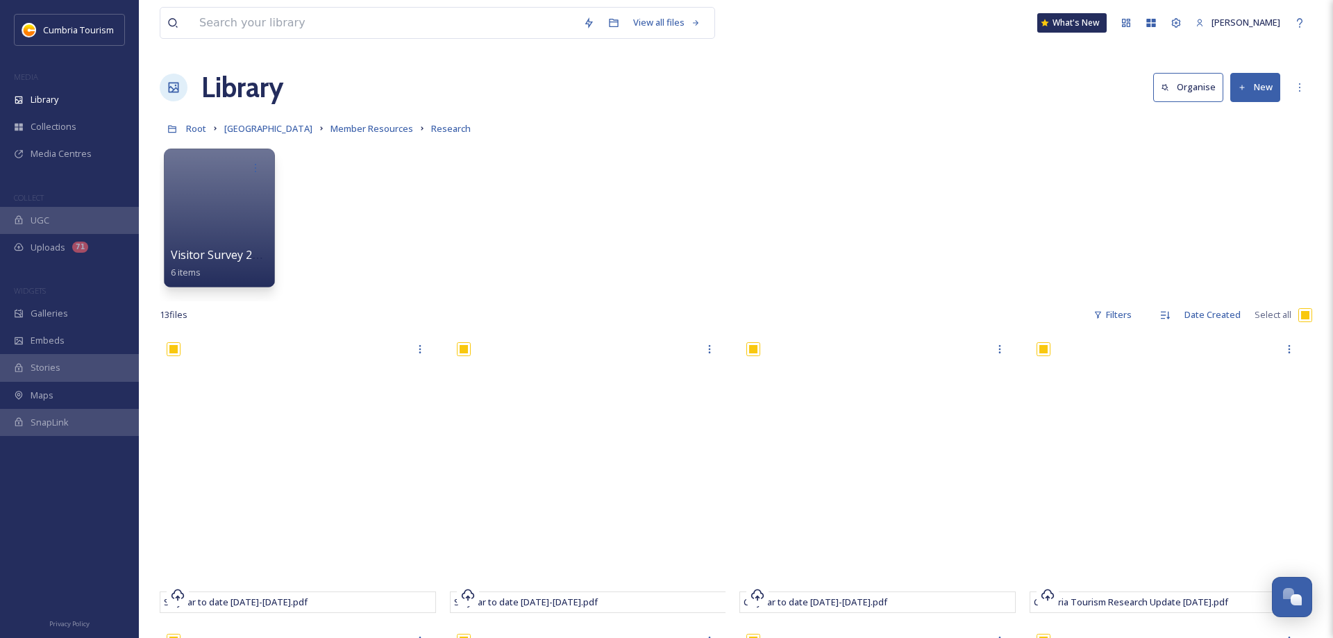
checkbox input "true"
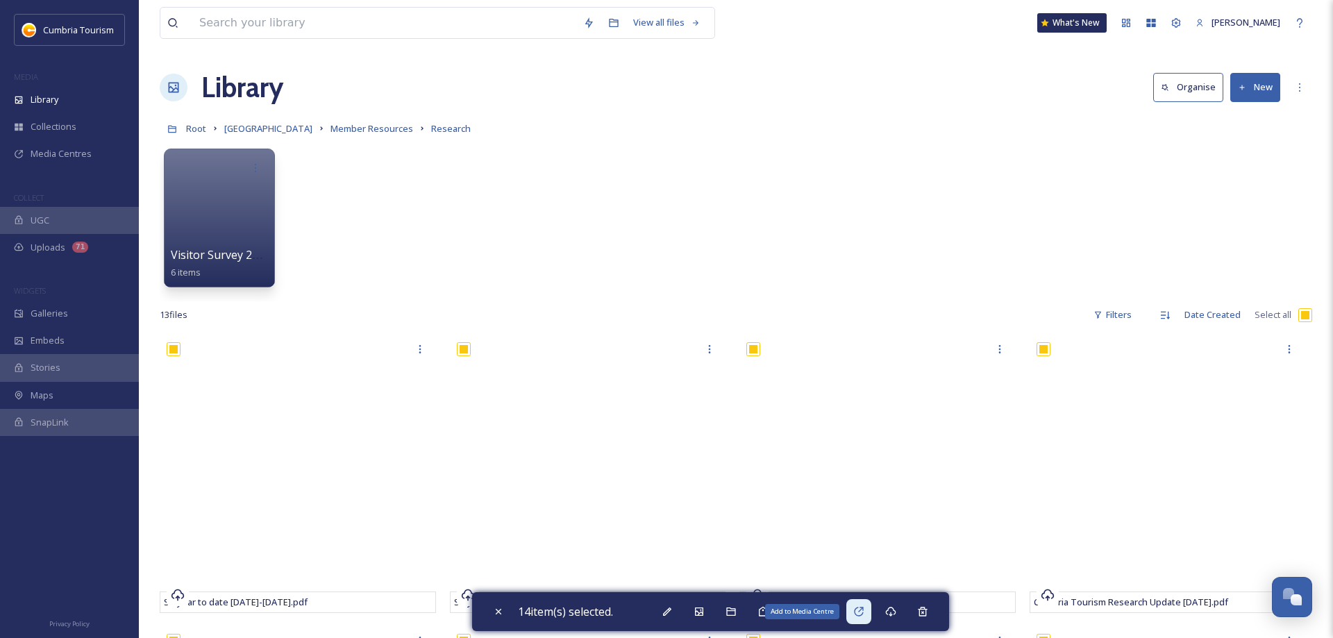
click at [865, 615] on icon at bounding box center [858, 611] width 11 height 11
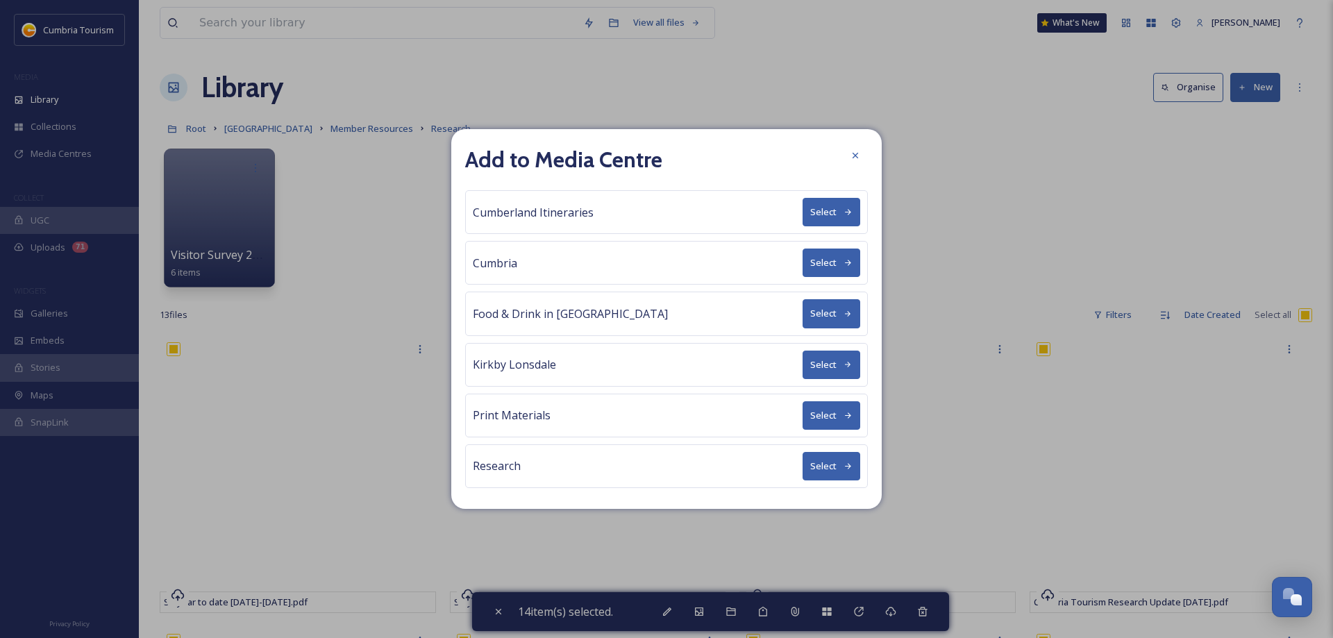
click at [833, 465] on button "Select" at bounding box center [832, 466] width 58 height 28
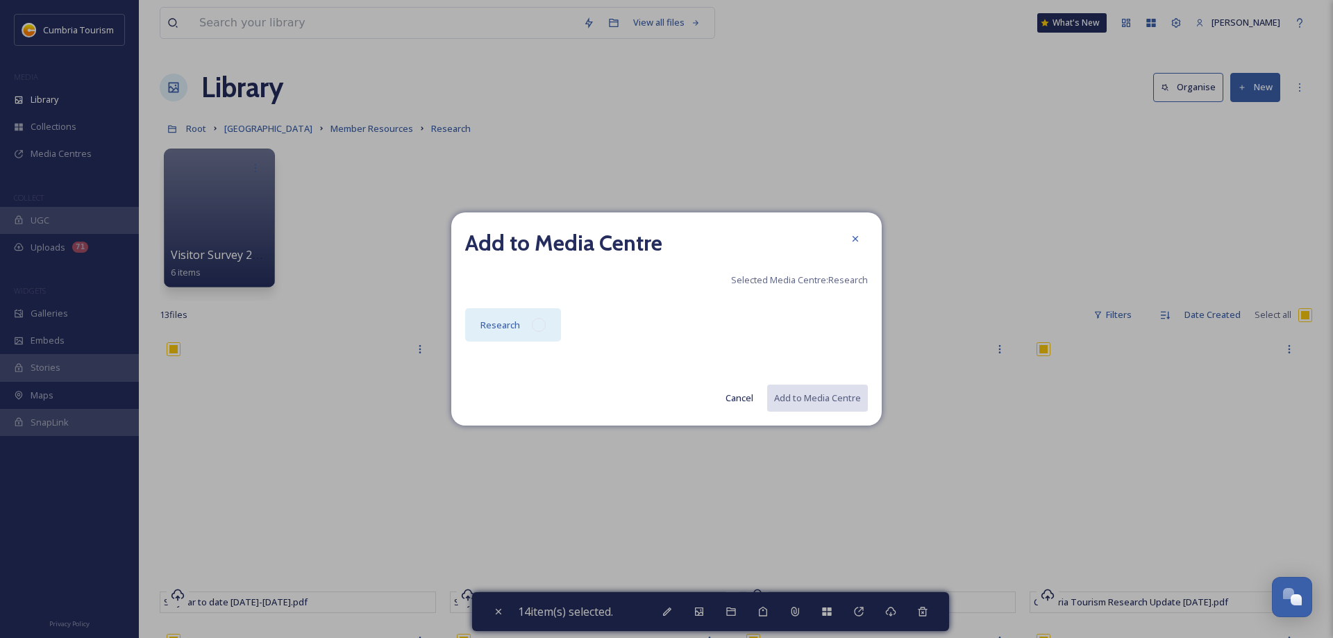
click at [543, 328] on div at bounding box center [539, 325] width 14 height 14
click at [831, 401] on button "Add to Media Centre" at bounding box center [817, 398] width 102 height 28
checkbox input "false"
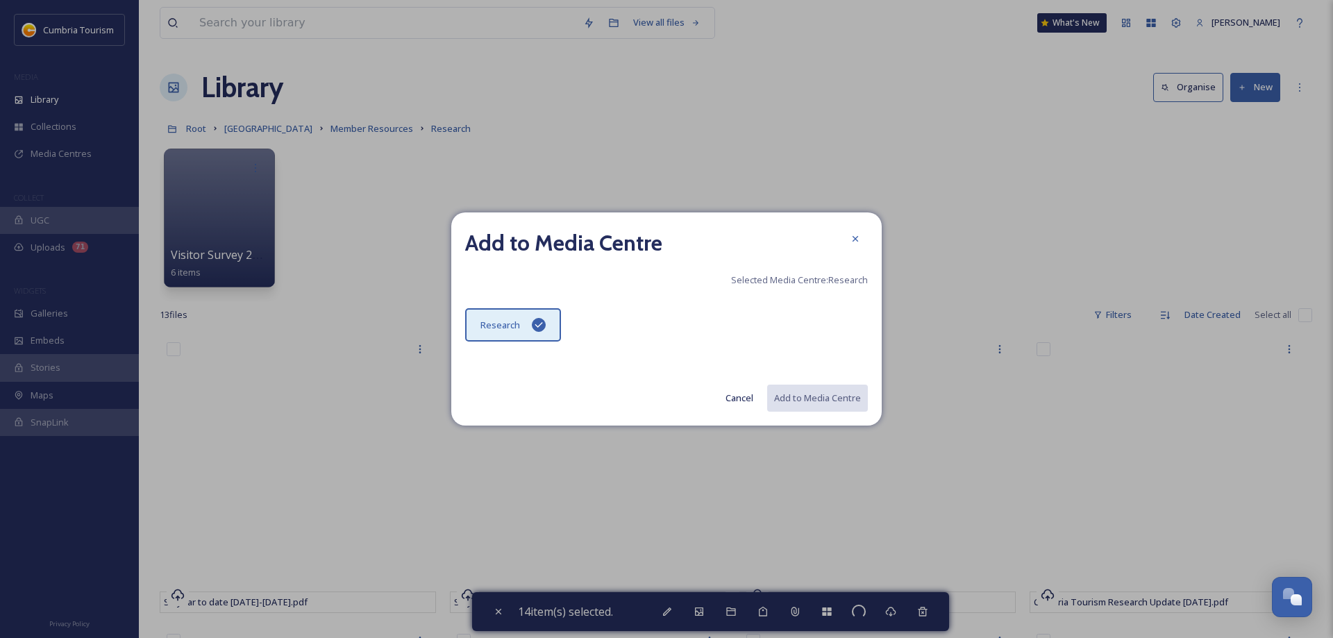
checkbox input "false"
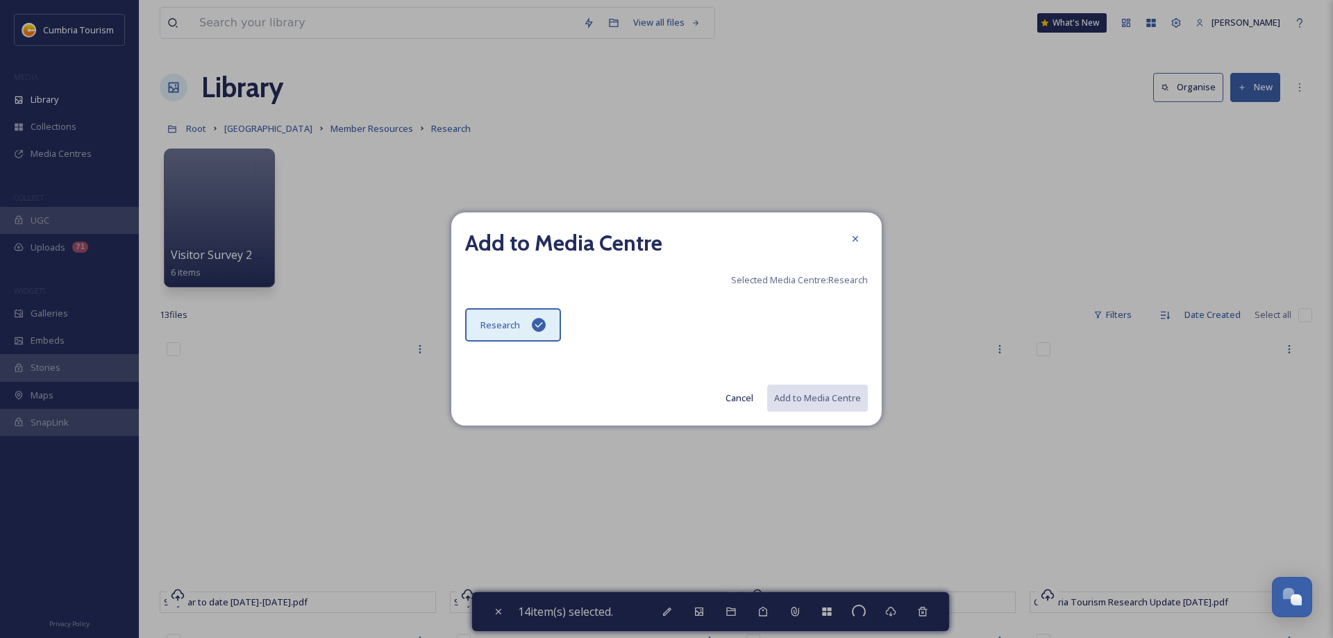
checkbox input "false"
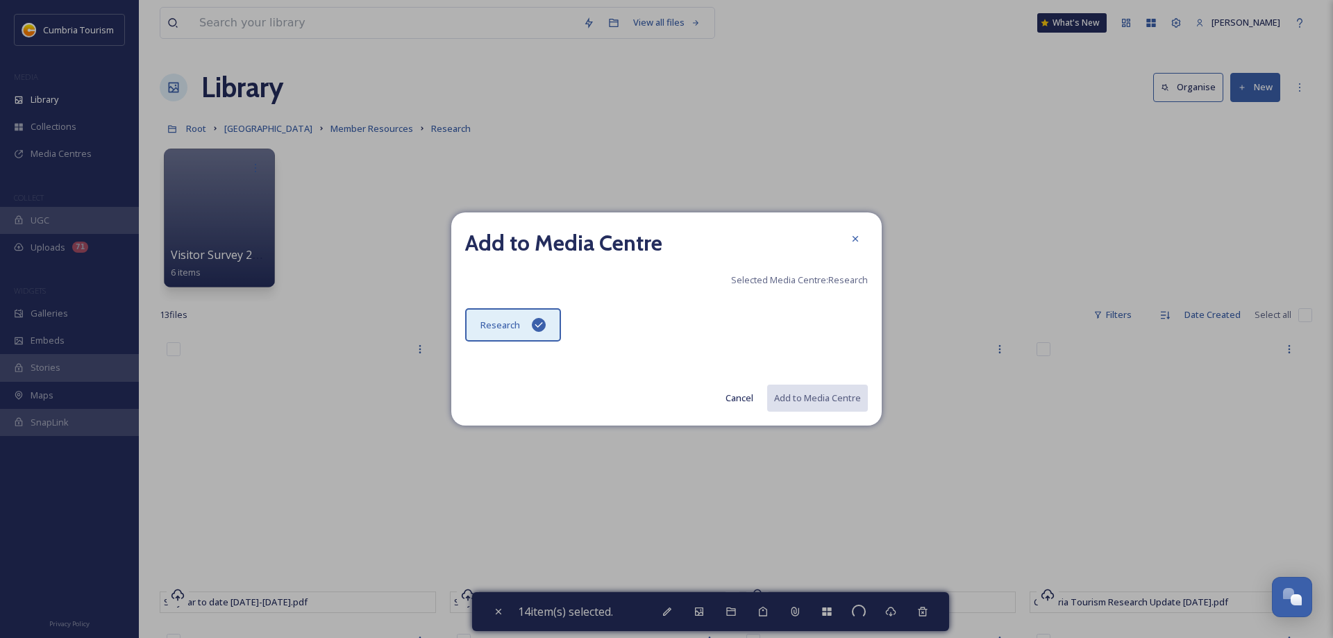
checkbox input "false"
